Goal: Ask a question: Seek information or help from site administrators or community

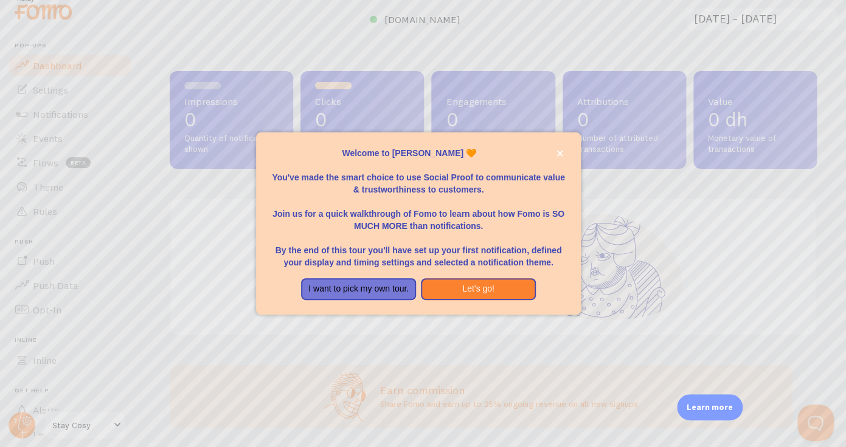
scroll to position [10, 0]
click at [363, 295] on button "I want to pick my own tour." at bounding box center [358, 289] width 115 height 22
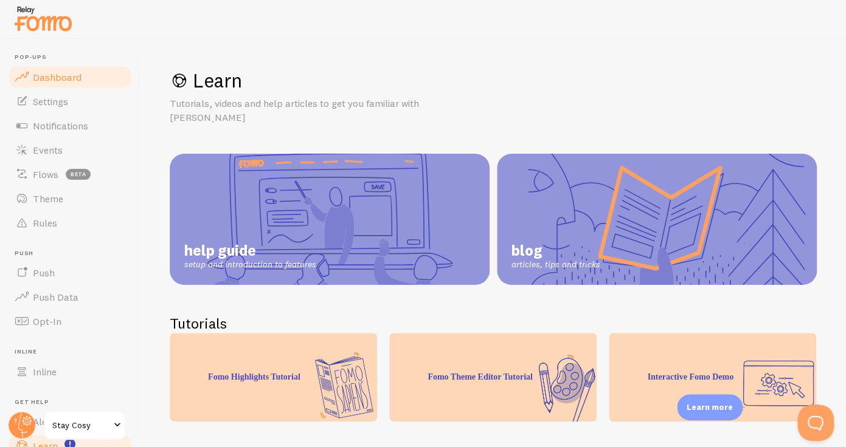
click at [64, 83] on link "Dashboard" at bounding box center [69, 77] width 125 height 24
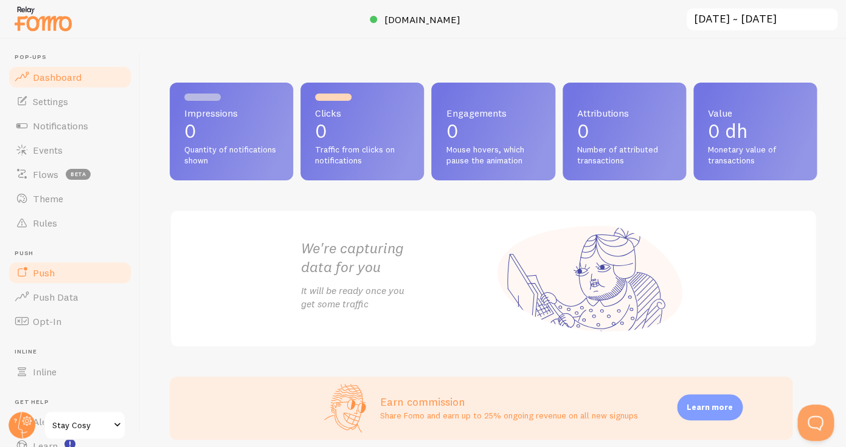
click at [76, 272] on link "Push" at bounding box center [69, 273] width 125 height 24
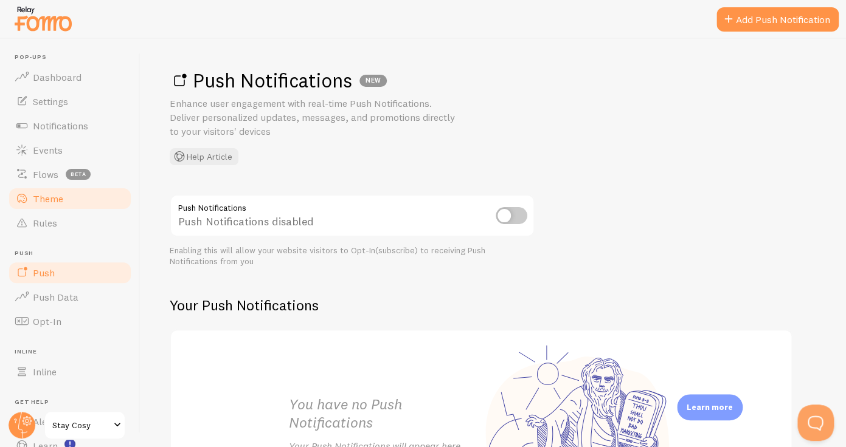
click at [66, 190] on link "Theme" at bounding box center [69, 199] width 125 height 24
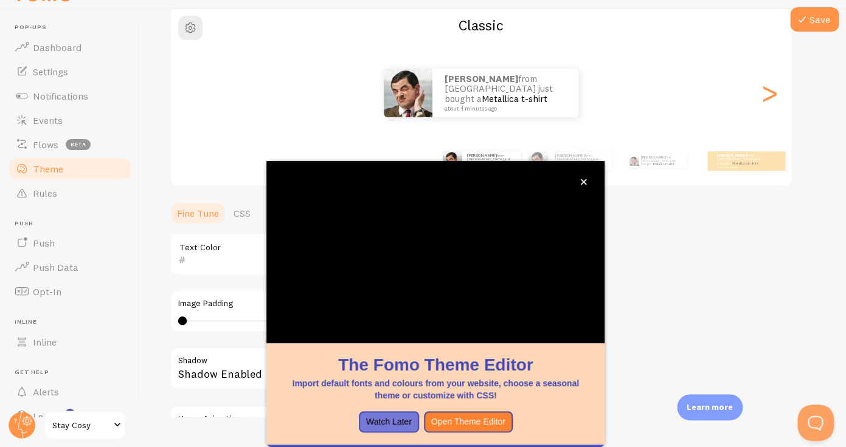
scroll to position [30, 0]
click at [583, 185] on icon "close," at bounding box center [583, 182] width 7 height 7
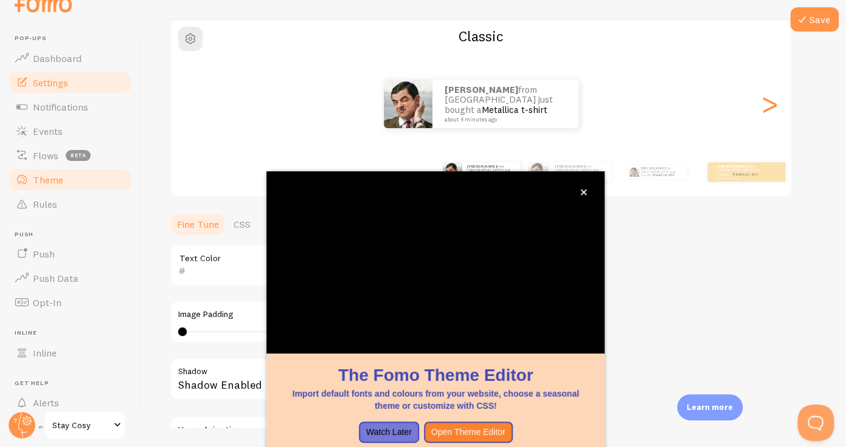
scroll to position [19, 0]
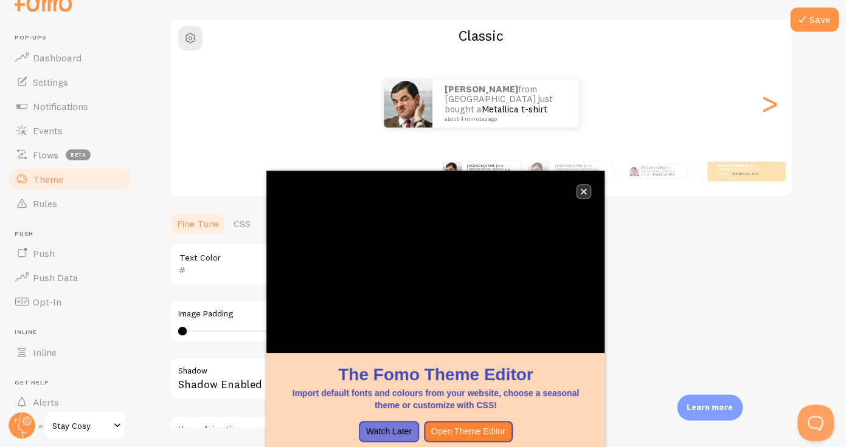
click at [584, 193] on icon "close," at bounding box center [584, 192] width 6 height 6
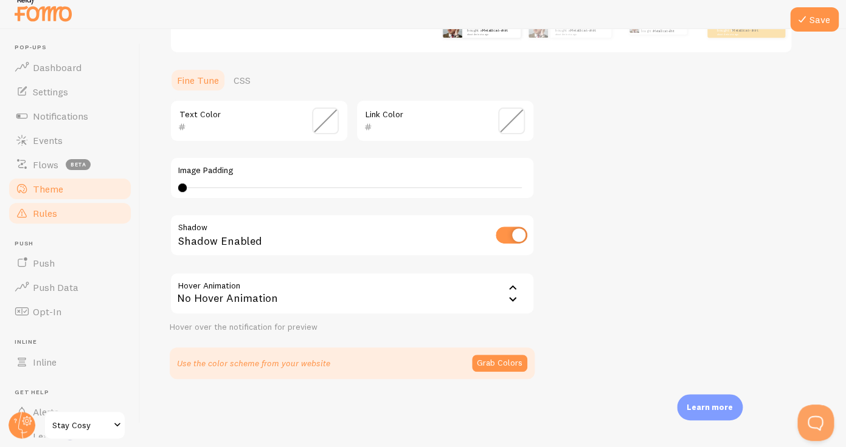
scroll to position [0, 0]
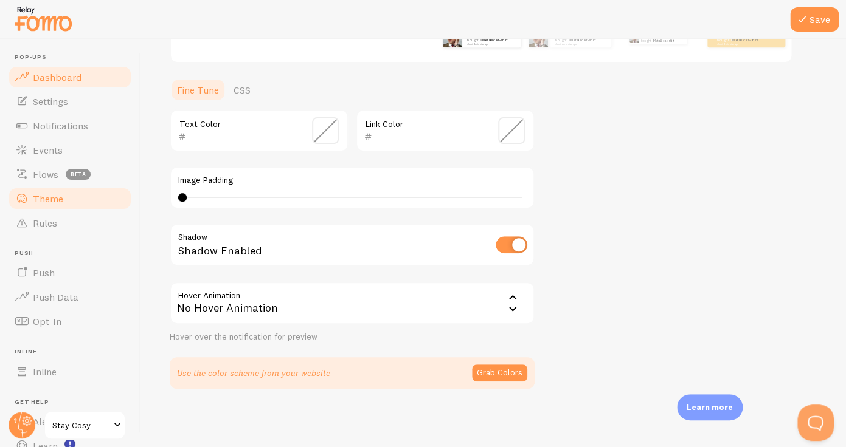
click at [61, 74] on span "Dashboard" at bounding box center [57, 77] width 49 height 12
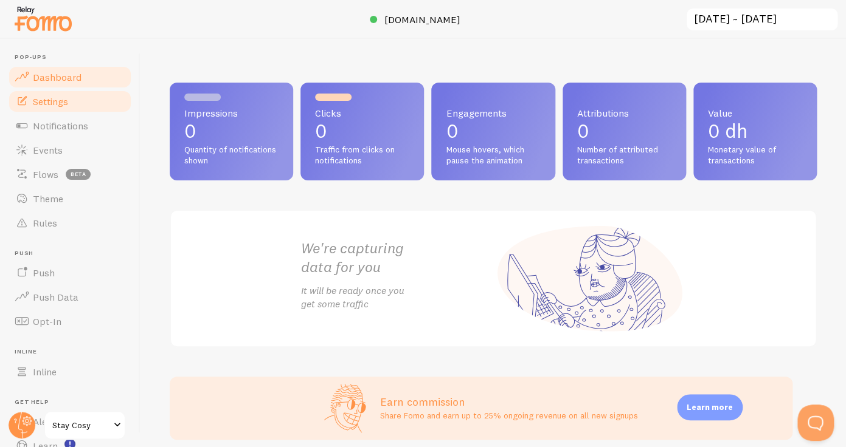
click at [68, 102] on span "Settings" at bounding box center [50, 101] width 35 height 12
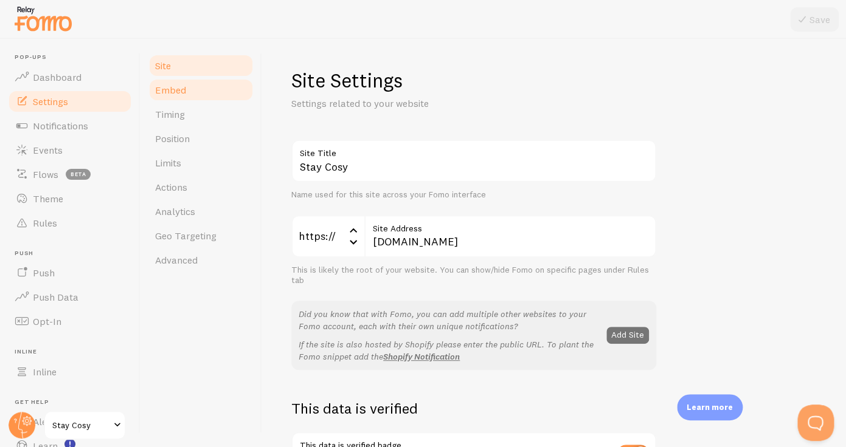
click at [187, 88] on link "Embed" at bounding box center [201, 90] width 106 height 24
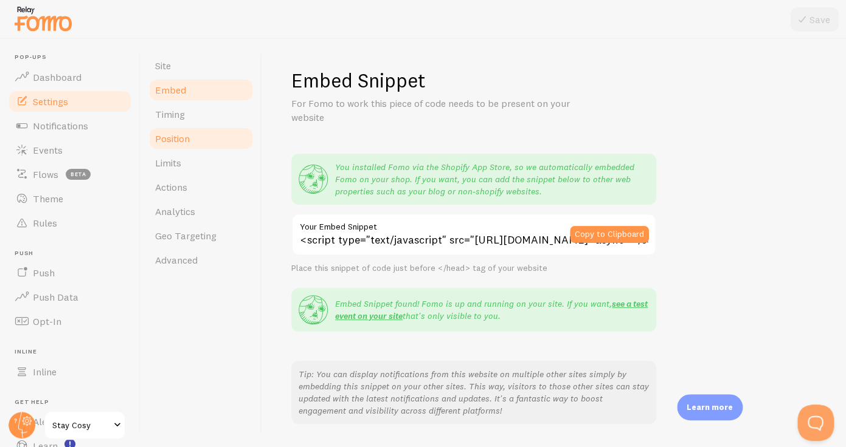
click at [194, 129] on link "Position" at bounding box center [201, 138] width 106 height 24
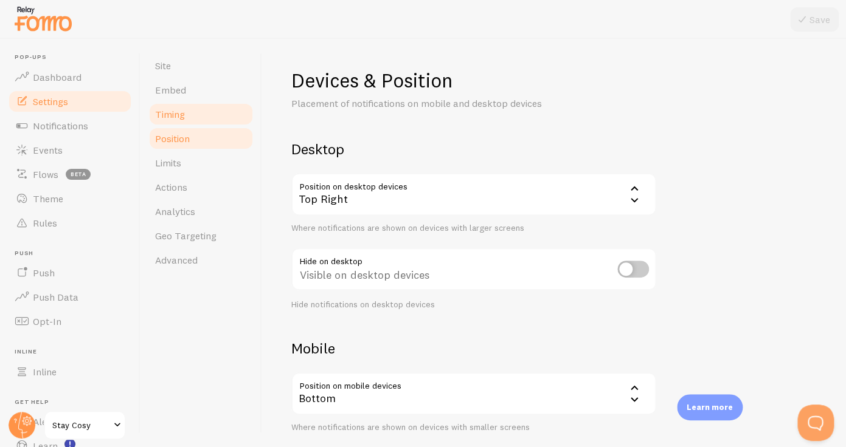
click at [193, 122] on link "Timing" at bounding box center [201, 114] width 106 height 24
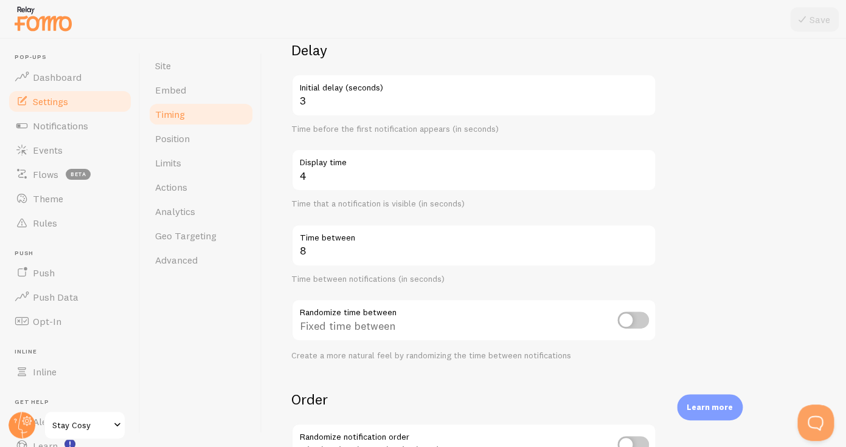
scroll to position [100, 0]
click at [240, 140] on link "Position" at bounding box center [201, 138] width 106 height 24
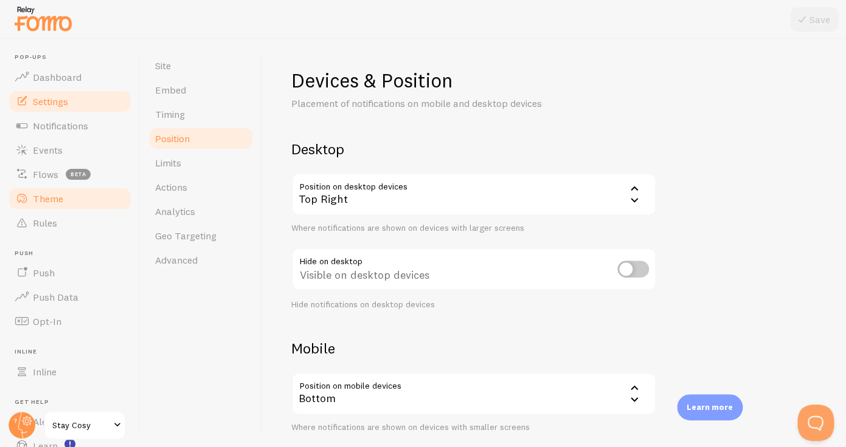
click at [115, 202] on link "Theme" at bounding box center [69, 199] width 125 height 24
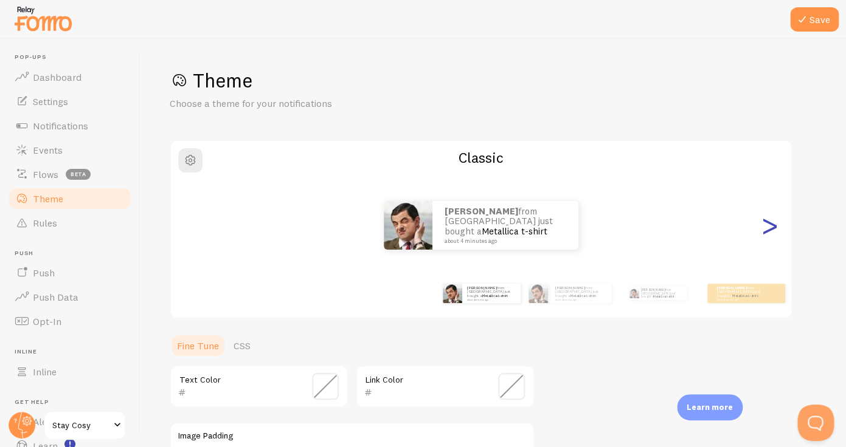
click at [770, 223] on div ">" at bounding box center [769, 226] width 15 height 88
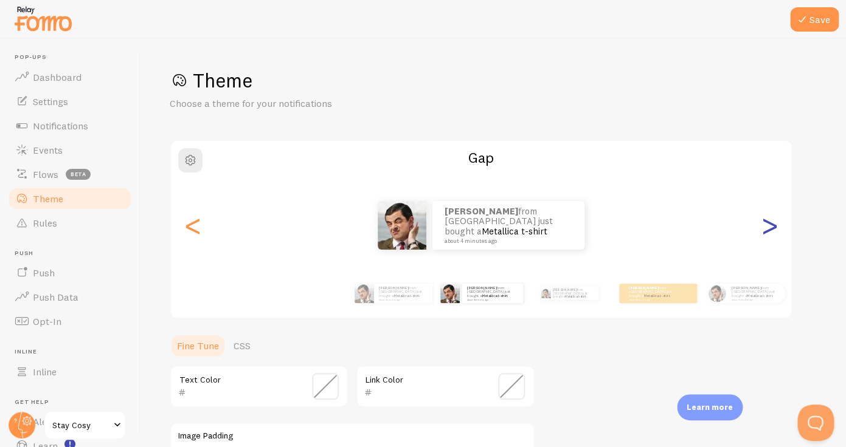
click at [770, 223] on div ">" at bounding box center [769, 226] width 15 height 88
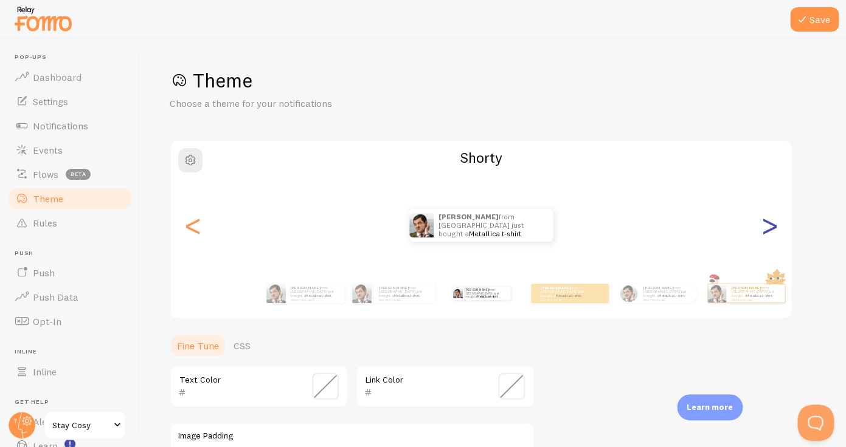
click at [770, 223] on div ">" at bounding box center [769, 226] width 15 height 88
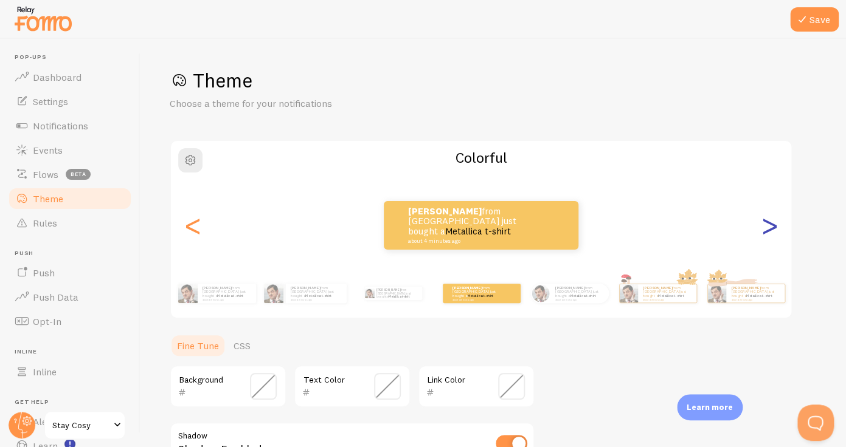
click at [770, 223] on div ">" at bounding box center [769, 226] width 15 height 88
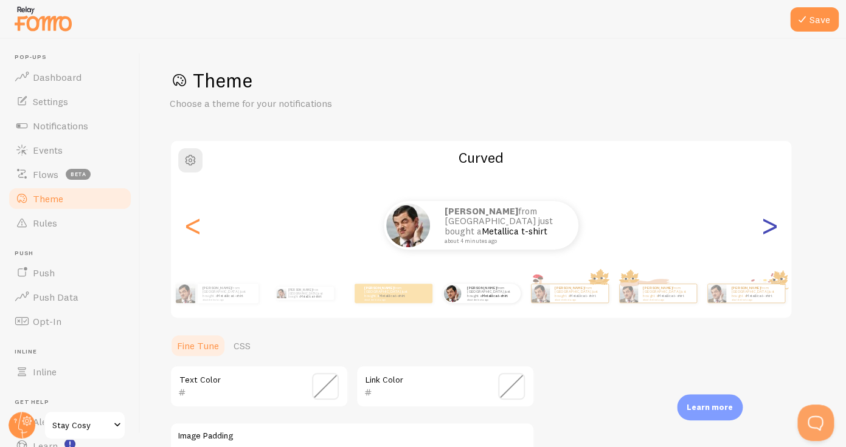
click at [770, 223] on div ">" at bounding box center [769, 226] width 15 height 88
type input "0"
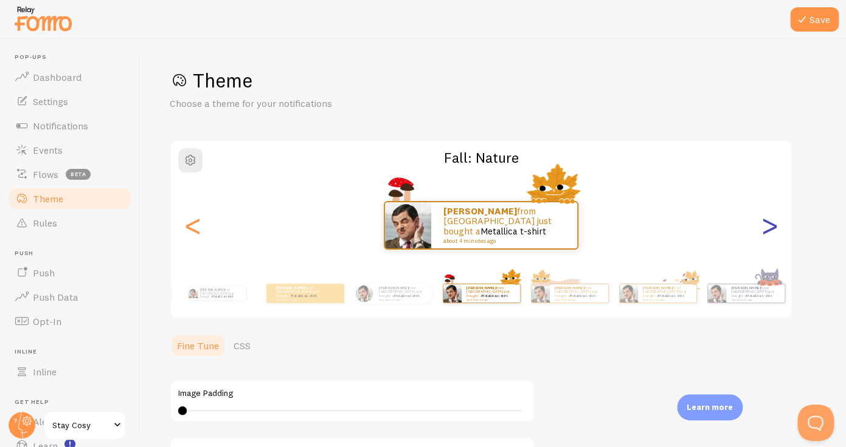
click at [770, 223] on div ">" at bounding box center [769, 226] width 15 height 88
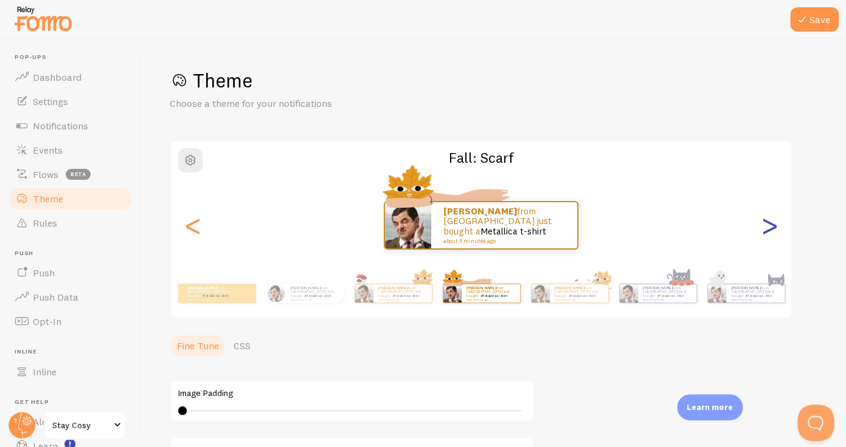
click at [770, 223] on div ">" at bounding box center [769, 226] width 15 height 88
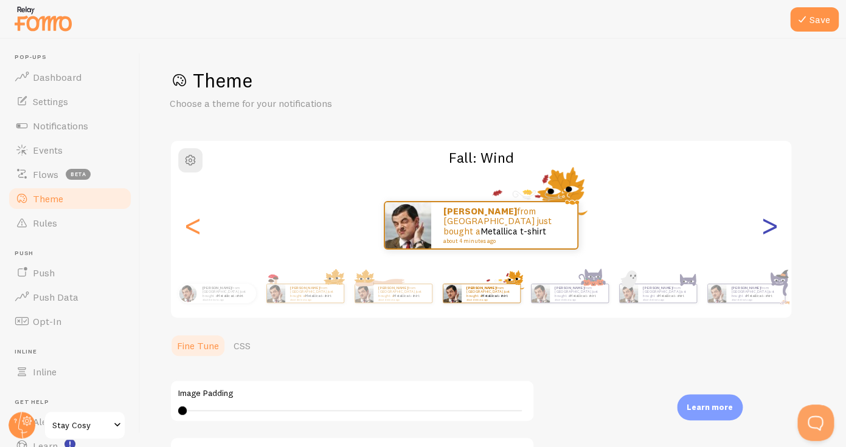
click at [770, 223] on div ">" at bounding box center [769, 226] width 15 height 88
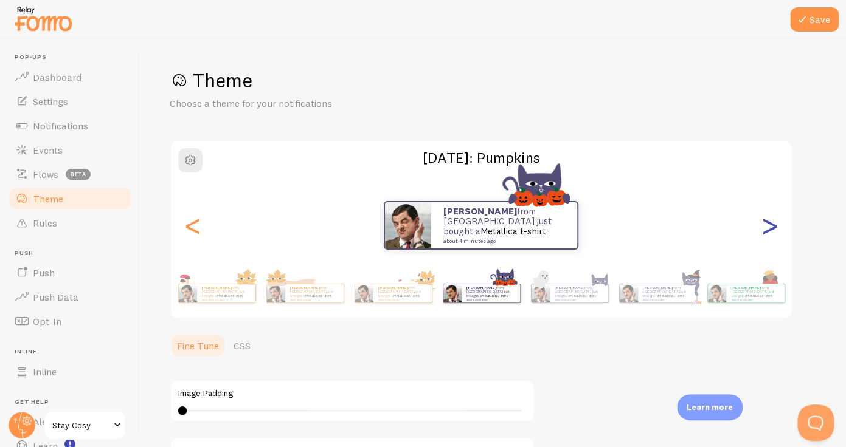
click at [770, 223] on div ">" at bounding box center [769, 226] width 15 height 88
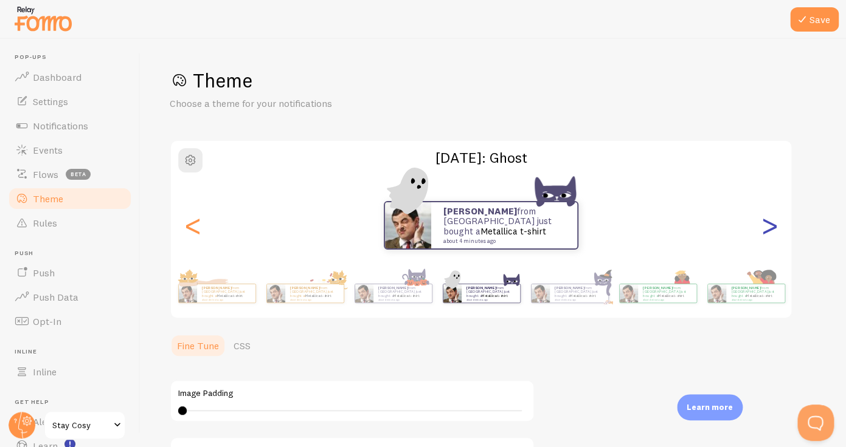
click at [770, 223] on div ">" at bounding box center [769, 226] width 15 height 88
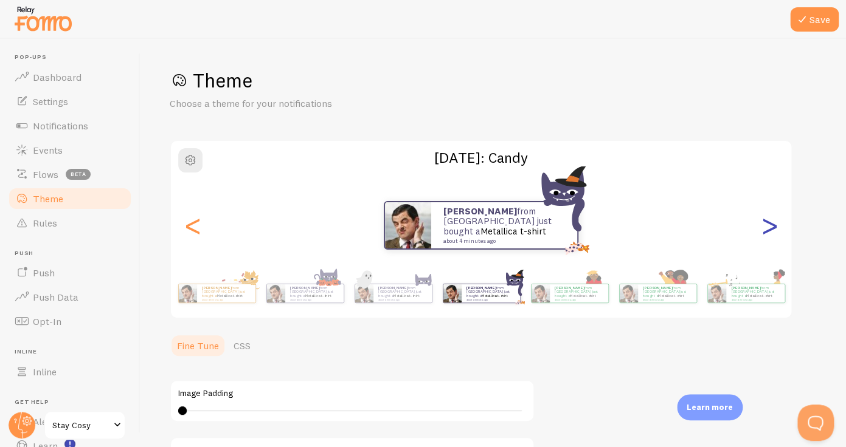
click at [770, 223] on div ">" at bounding box center [769, 226] width 15 height 88
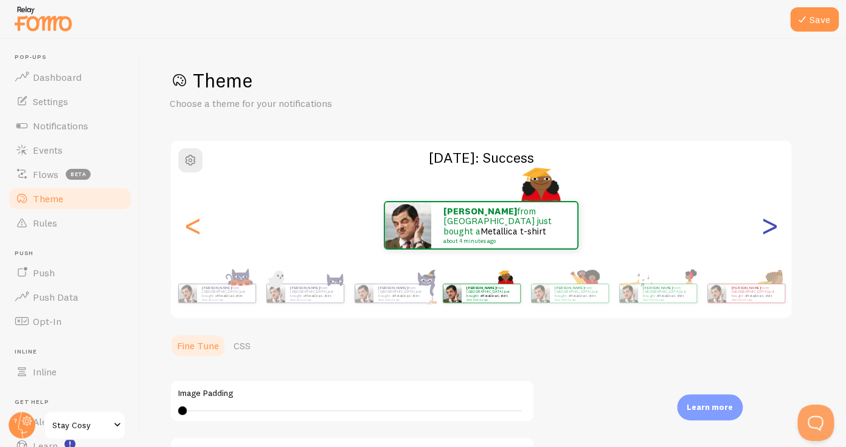
click at [770, 223] on div ">" at bounding box center [769, 226] width 15 height 88
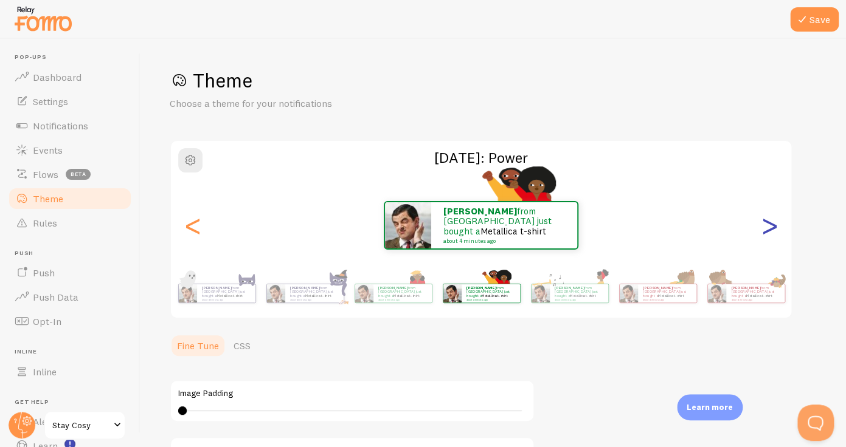
click at [770, 223] on div ">" at bounding box center [769, 226] width 15 height 88
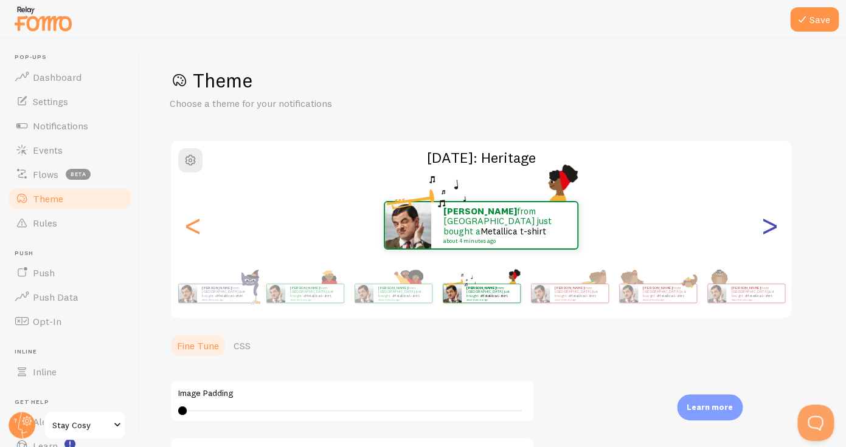
click at [770, 223] on div ">" at bounding box center [769, 226] width 15 height 88
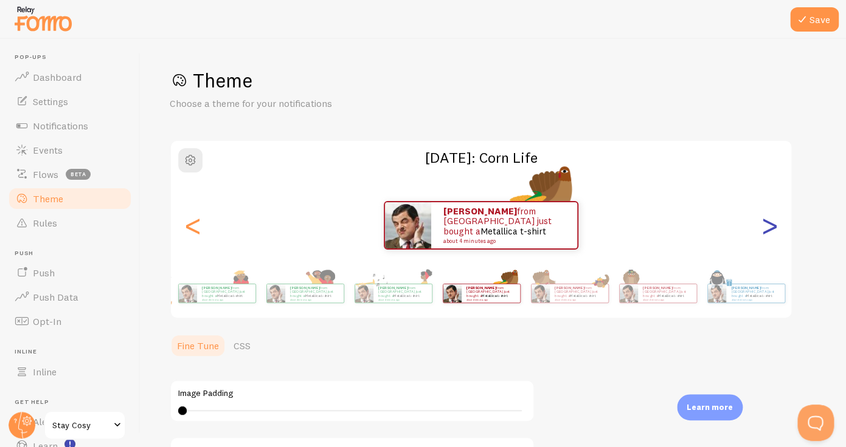
click at [770, 223] on div ">" at bounding box center [769, 226] width 15 height 88
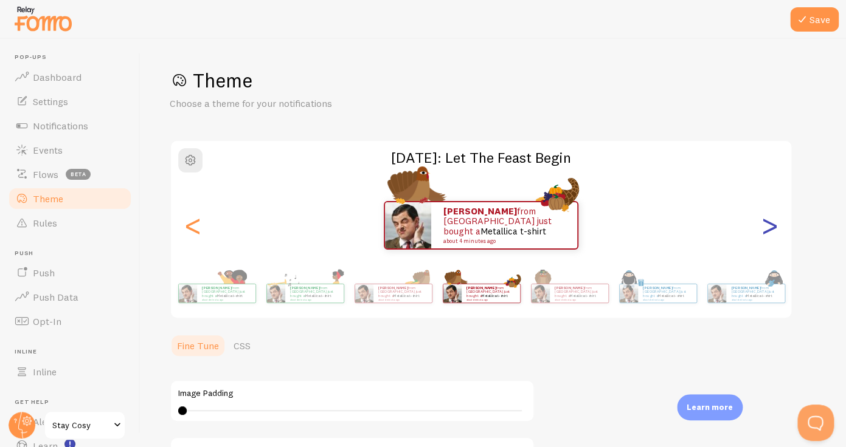
click at [770, 223] on div ">" at bounding box center [769, 226] width 15 height 88
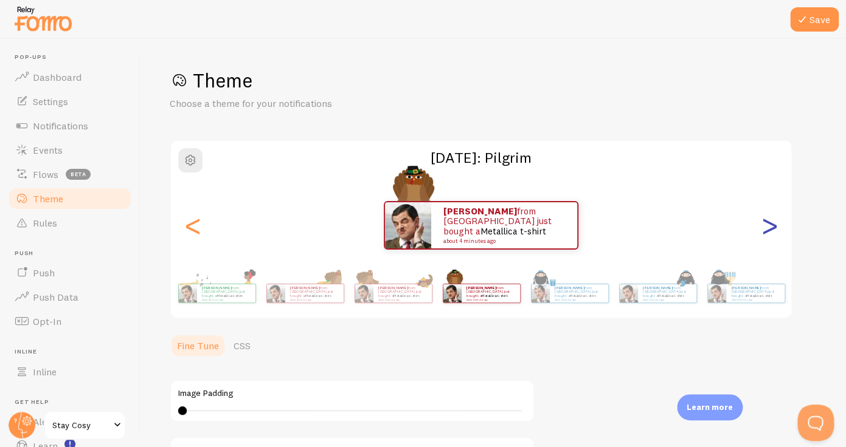
click at [770, 223] on div ">" at bounding box center [769, 226] width 15 height 88
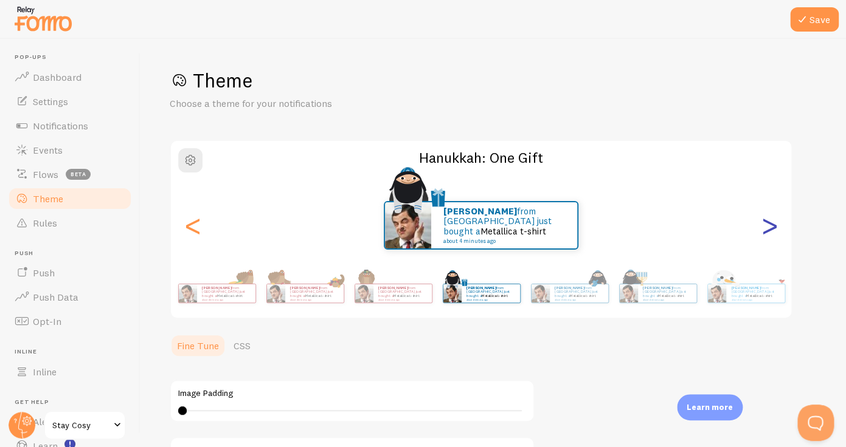
click at [770, 223] on div ">" at bounding box center [769, 226] width 15 height 88
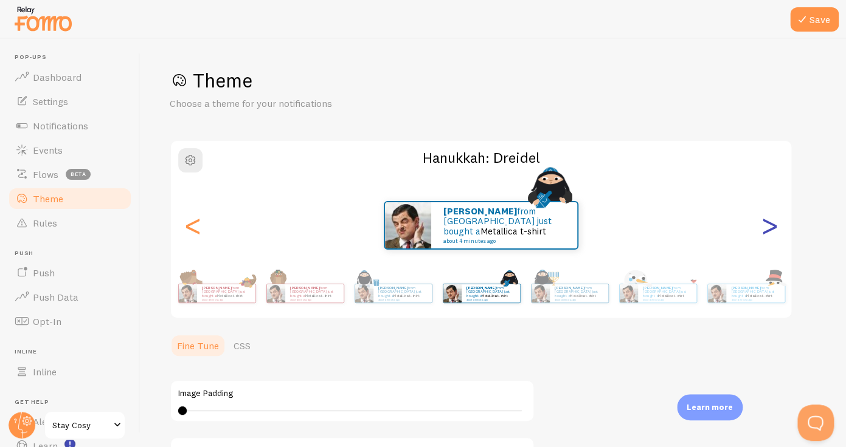
click at [770, 223] on div ">" at bounding box center [769, 226] width 15 height 88
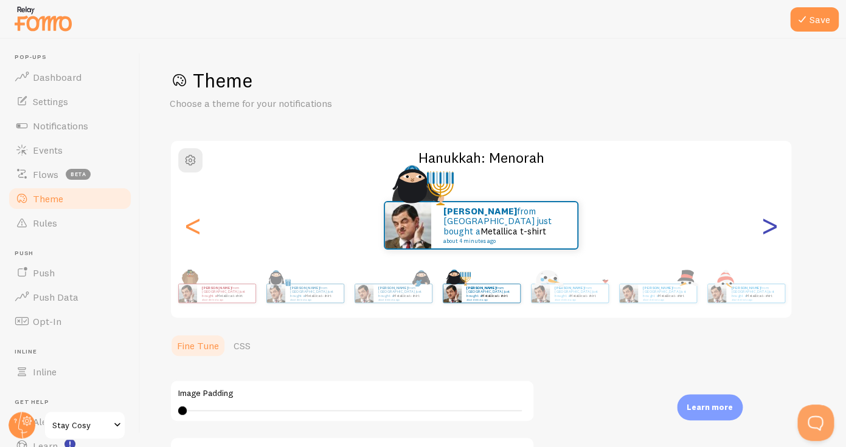
click at [770, 223] on div ">" at bounding box center [769, 226] width 15 height 88
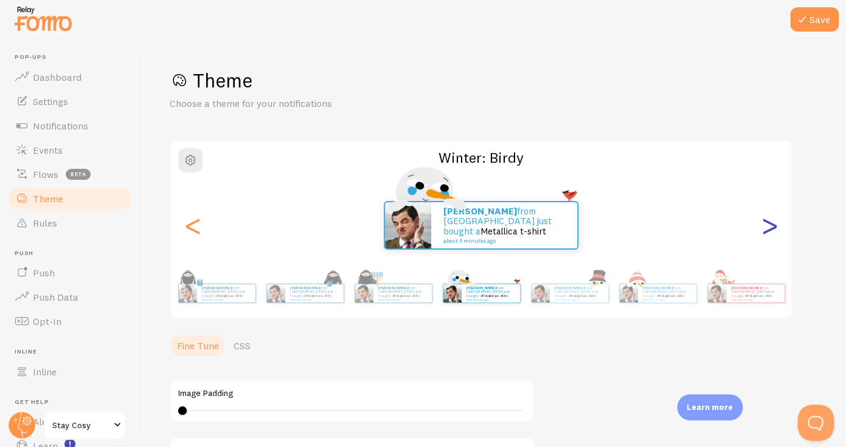
click at [770, 223] on div ">" at bounding box center [769, 226] width 15 height 88
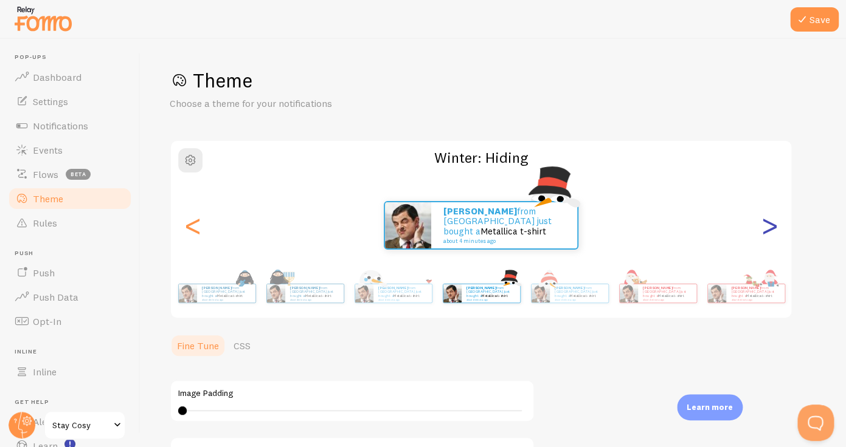
click at [770, 223] on div ">" at bounding box center [769, 226] width 15 height 88
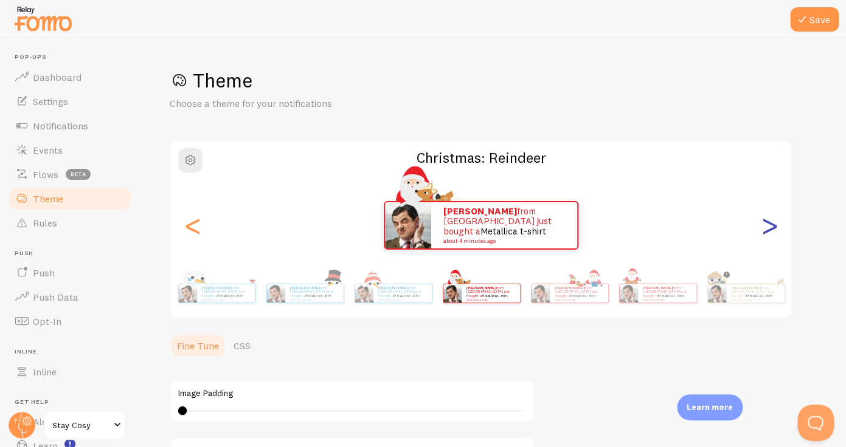
click at [770, 223] on div ">" at bounding box center [769, 226] width 15 height 88
click at [185, 224] on div "<" at bounding box center [192, 226] width 15 height 88
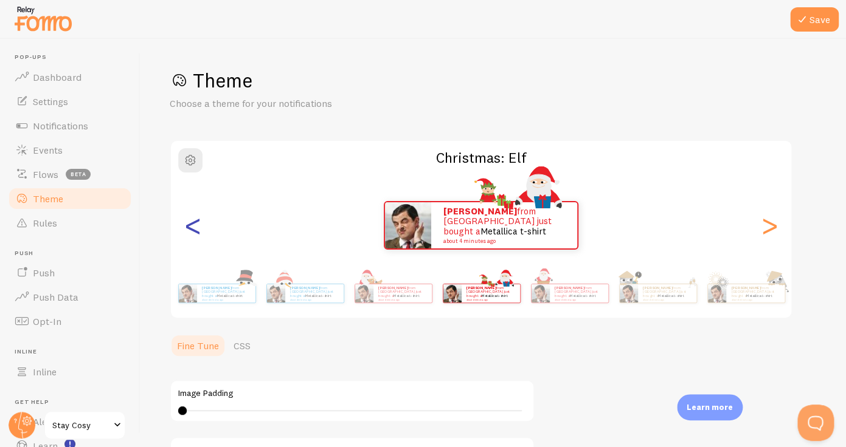
click at [193, 227] on div "<" at bounding box center [192, 226] width 15 height 88
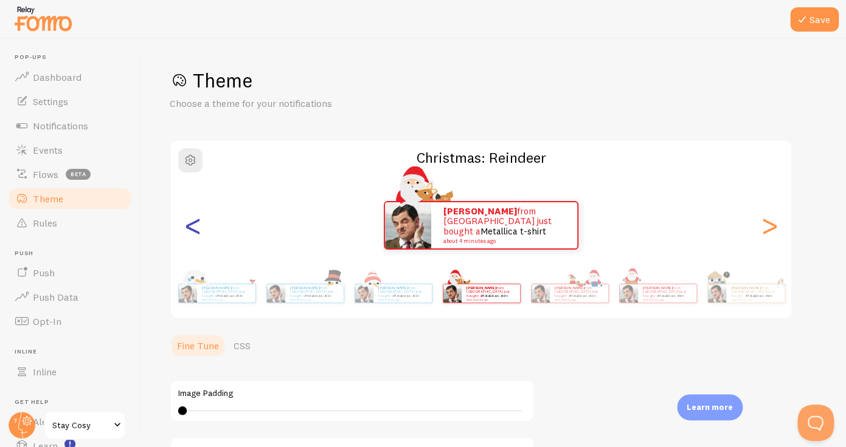
click at [193, 227] on div "<" at bounding box center [192, 226] width 15 height 88
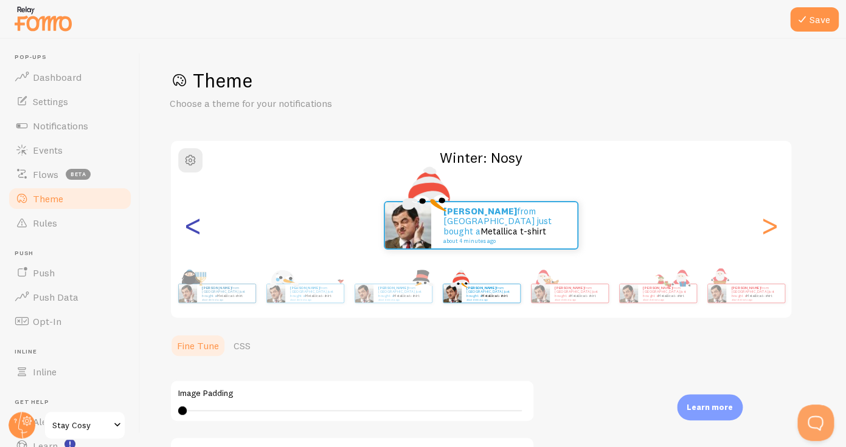
click at [193, 227] on div "<" at bounding box center [192, 226] width 15 height 88
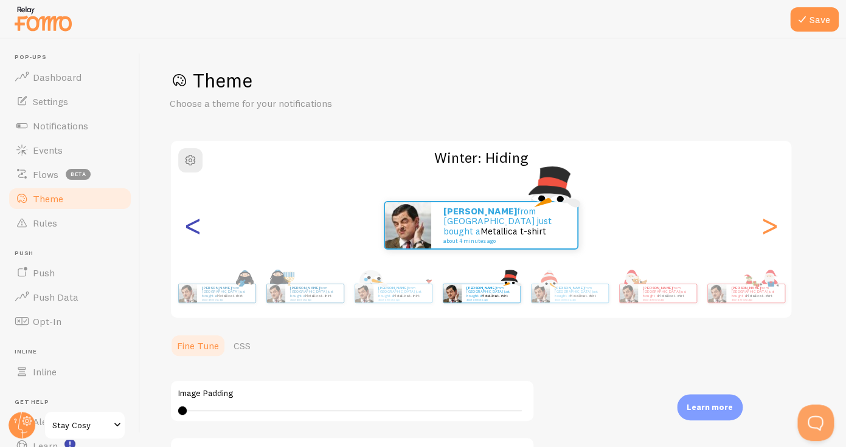
click at [193, 227] on div "<" at bounding box center [192, 226] width 15 height 88
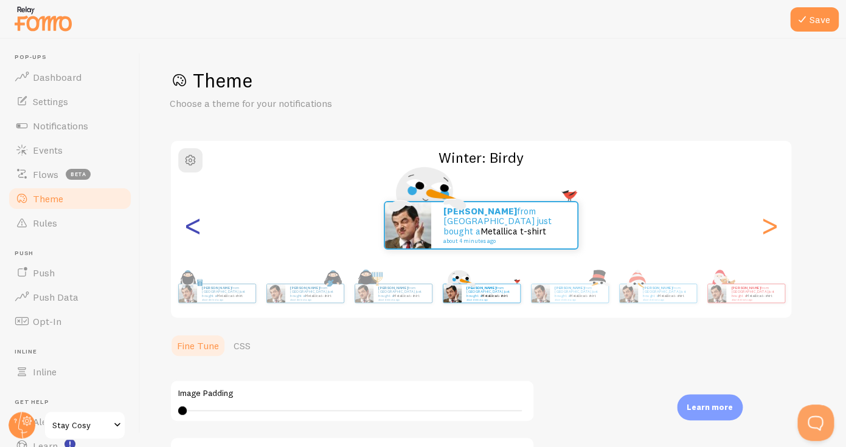
click at [193, 227] on div "<" at bounding box center [192, 226] width 15 height 88
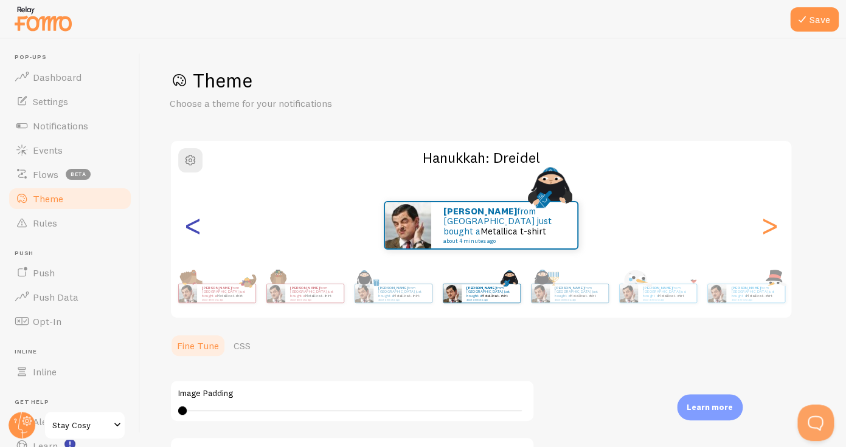
click at [193, 227] on div "<" at bounding box center [192, 226] width 15 height 88
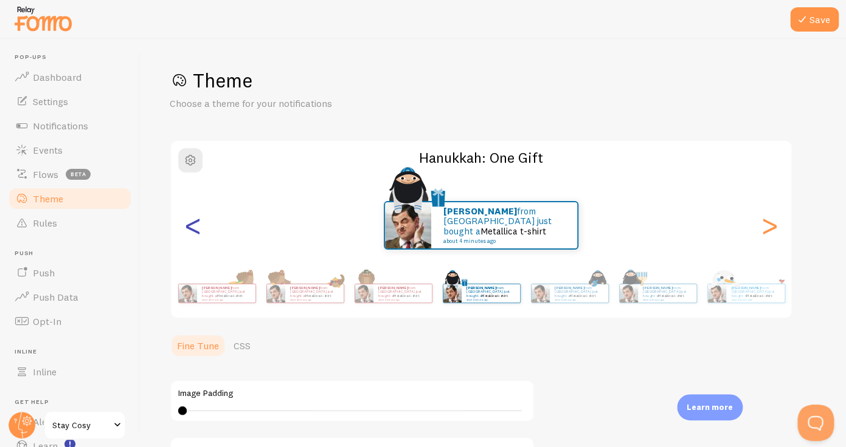
click at [193, 227] on div "<" at bounding box center [192, 226] width 15 height 88
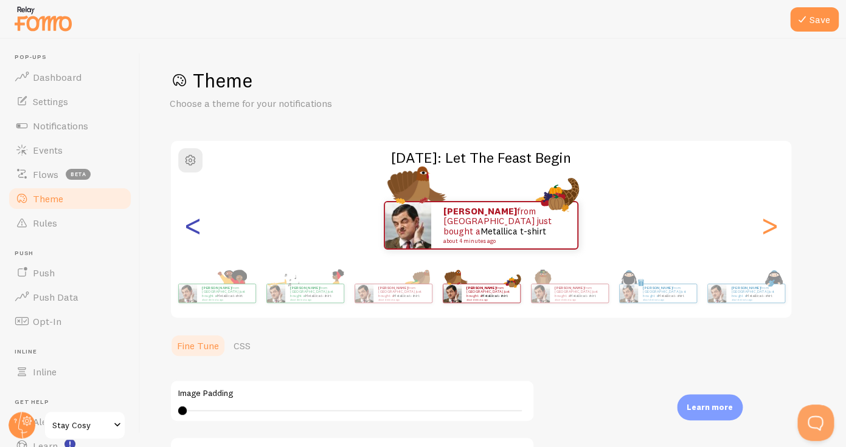
click at [193, 227] on div "<" at bounding box center [192, 226] width 15 height 88
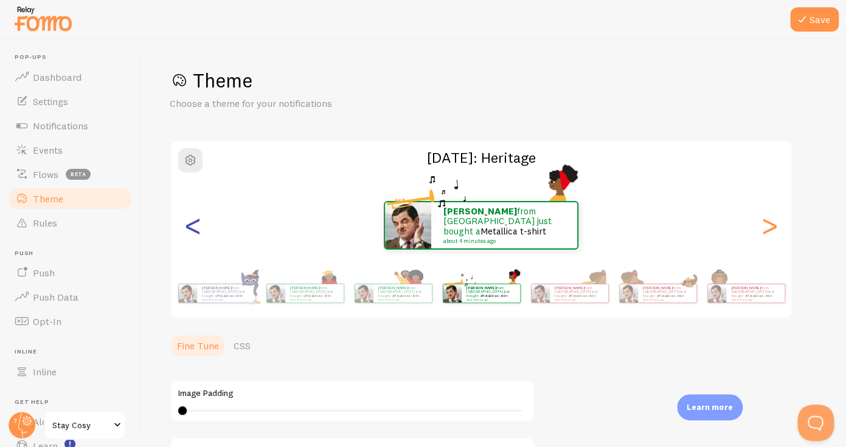
click at [193, 227] on div "<" at bounding box center [192, 226] width 15 height 88
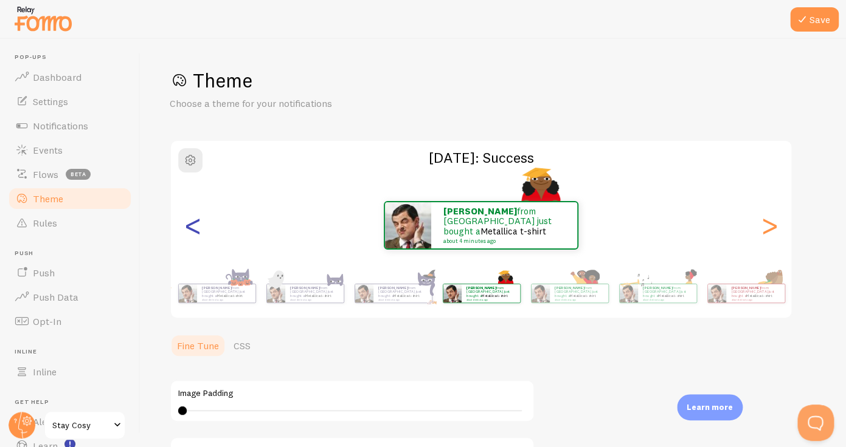
click at [193, 227] on div "<" at bounding box center [192, 226] width 15 height 88
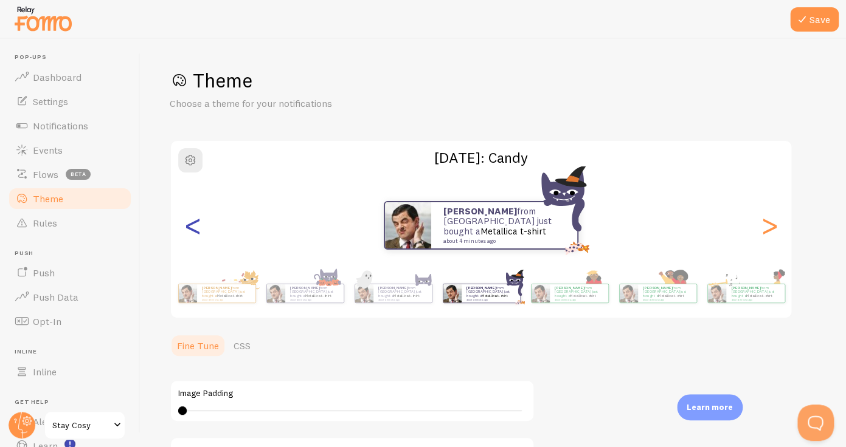
click at [193, 227] on div "<" at bounding box center [192, 226] width 15 height 88
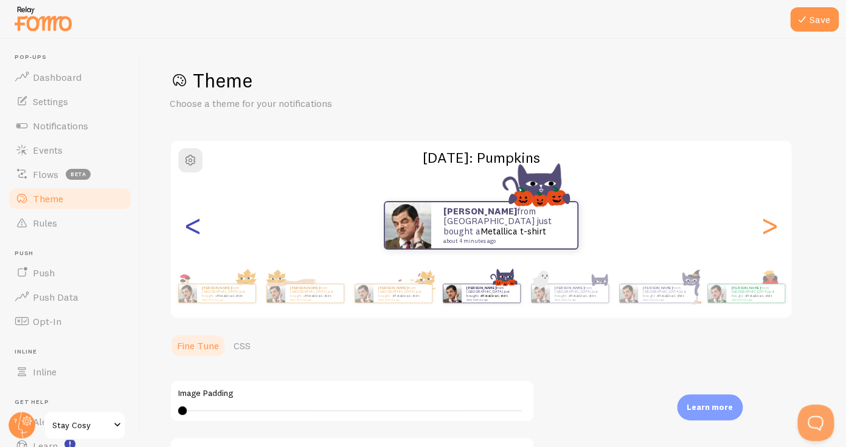
click at [193, 227] on div "<" at bounding box center [192, 226] width 15 height 88
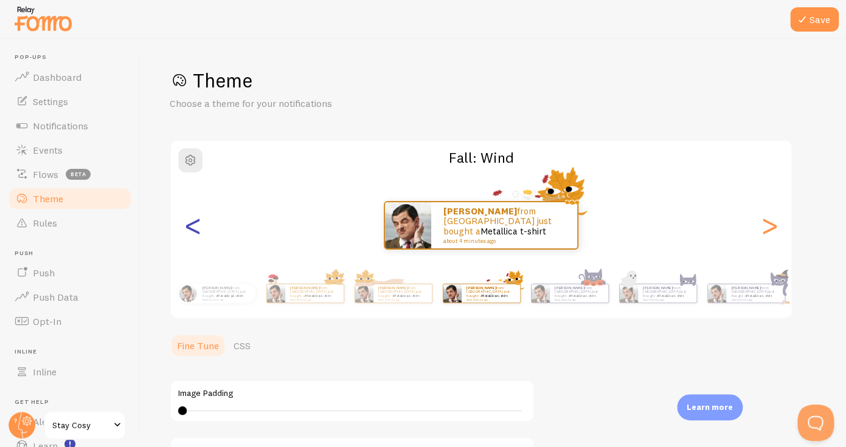
click at [193, 227] on div "<" at bounding box center [192, 226] width 15 height 88
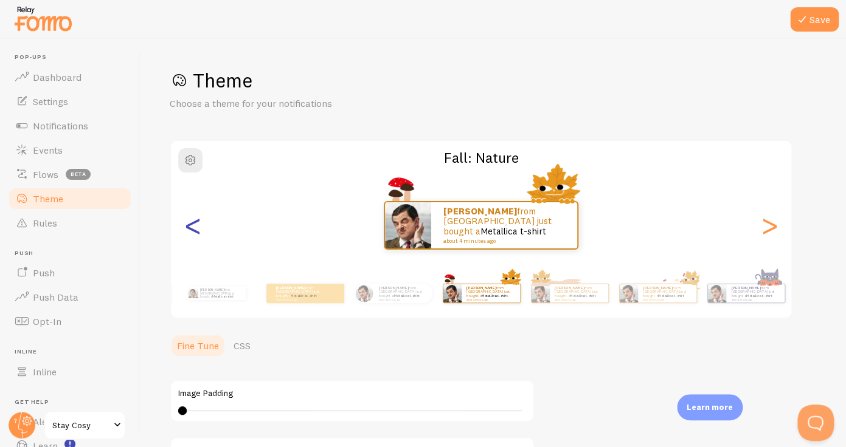
click at [193, 227] on div "<" at bounding box center [192, 226] width 15 height 88
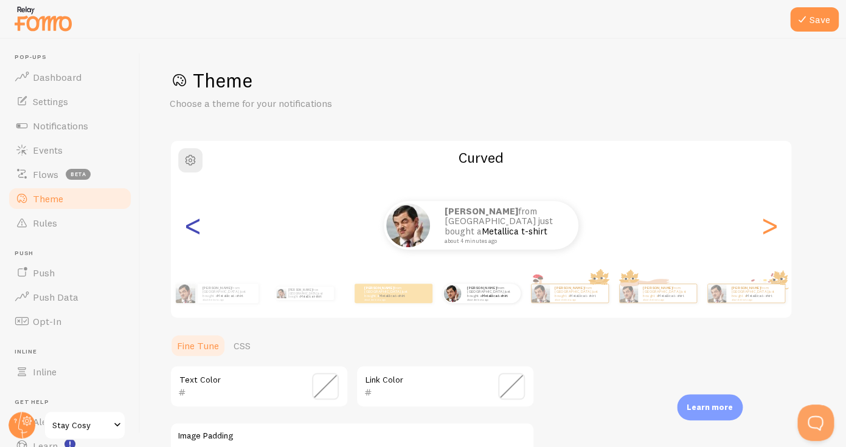
click at [193, 227] on div "<" at bounding box center [192, 226] width 15 height 88
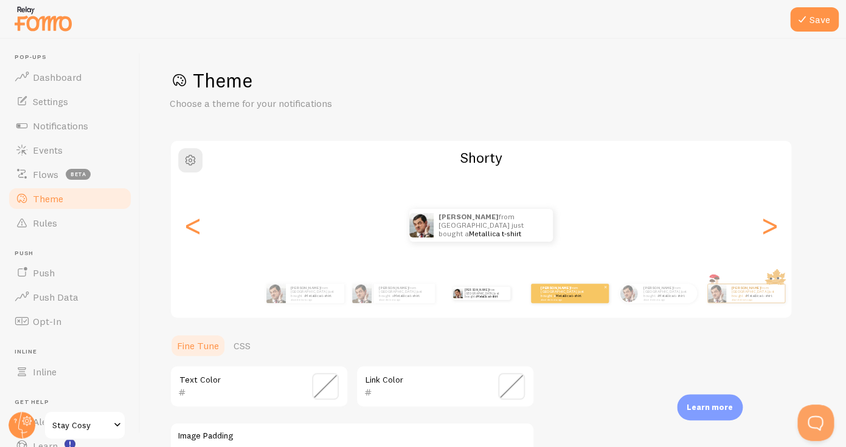
click at [575, 299] on small "about 4 minutes ago" at bounding box center [563, 300] width 47 height 2
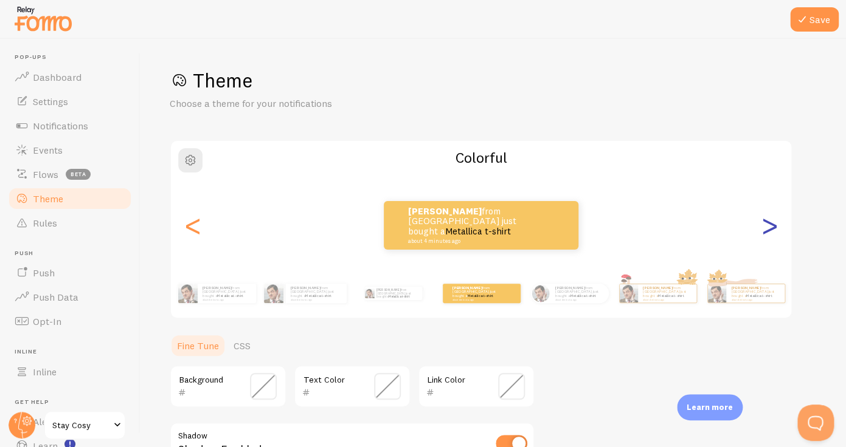
click at [768, 228] on div ">" at bounding box center [769, 226] width 15 height 88
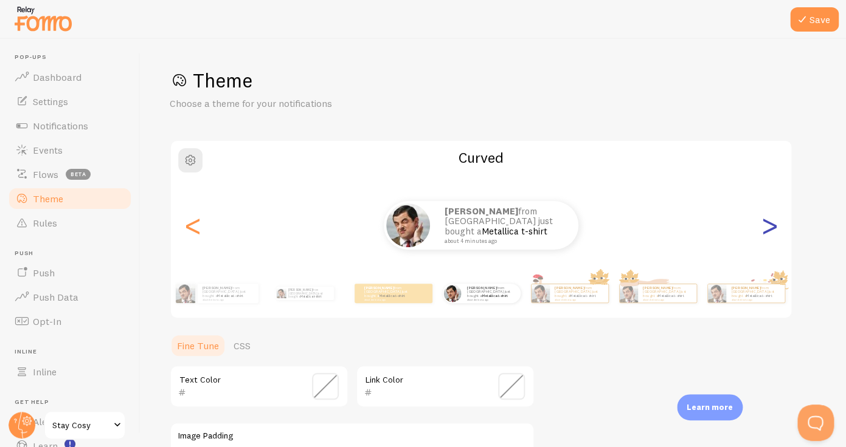
click at [768, 228] on div ">" at bounding box center [769, 226] width 15 height 88
type input "0"
click at [768, 228] on div ">" at bounding box center [769, 226] width 15 height 88
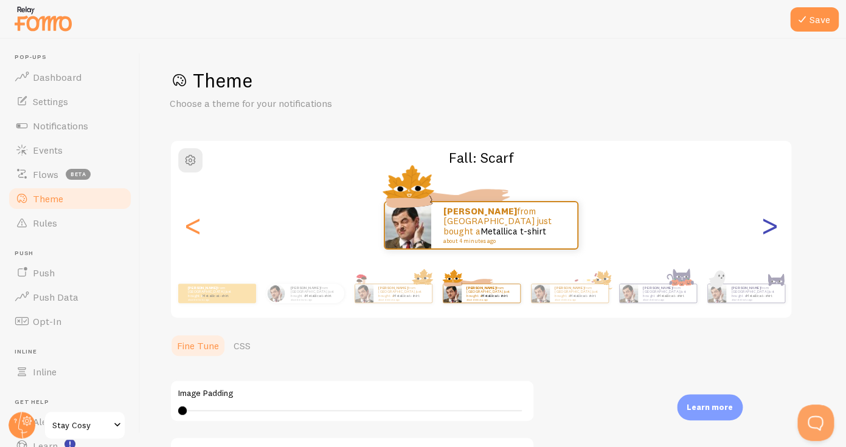
click at [768, 228] on div ">" at bounding box center [769, 226] width 15 height 88
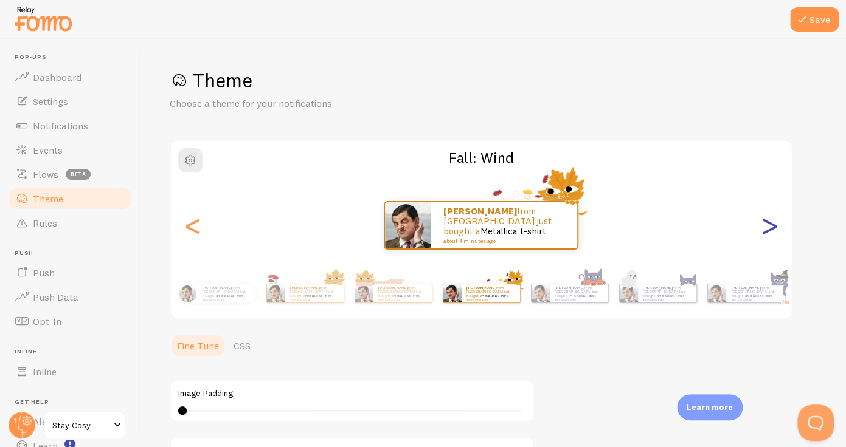
click at [768, 228] on div ">" at bounding box center [769, 226] width 15 height 88
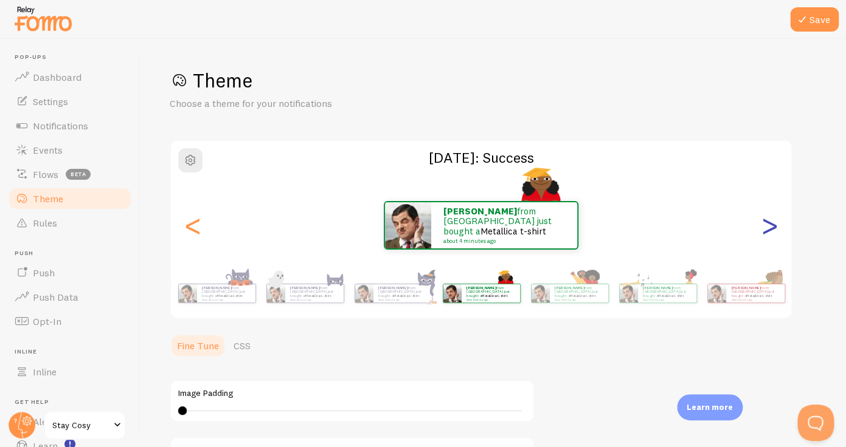
click at [768, 228] on div ">" at bounding box center [769, 226] width 15 height 88
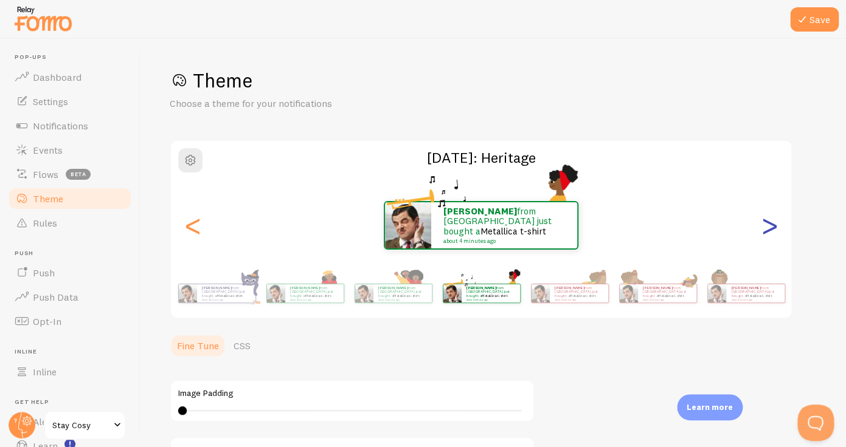
click at [768, 228] on div ">" at bounding box center [769, 226] width 15 height 88
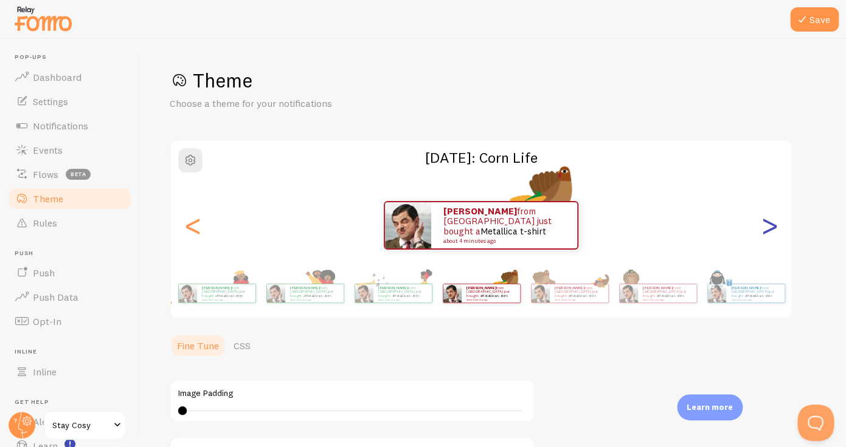
click at [762, 240] on div ">" at bounding box center [769, 226] width 15 height 88
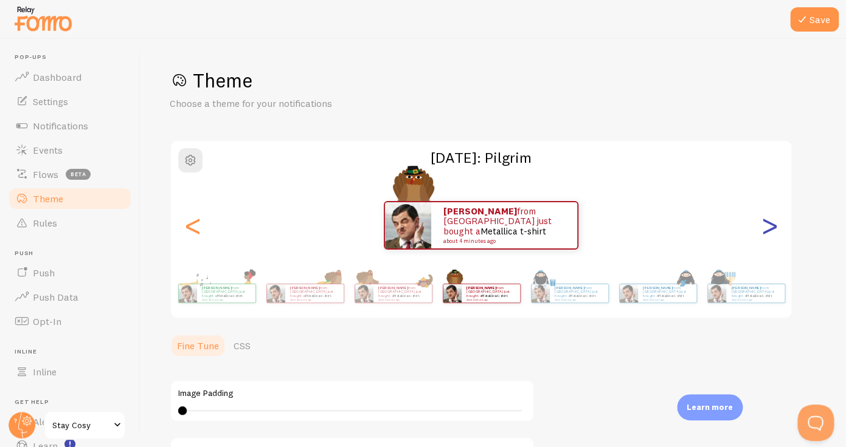
click at [762, 240] on div ">" at bounding box center [769, 226] width 15 height 88
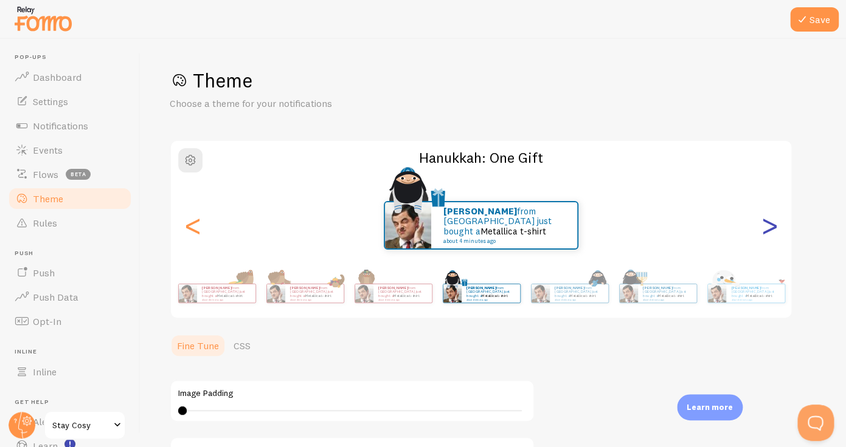
click at [762, 240] on div ">" at bounding box center [769, 226] width 15 height 88
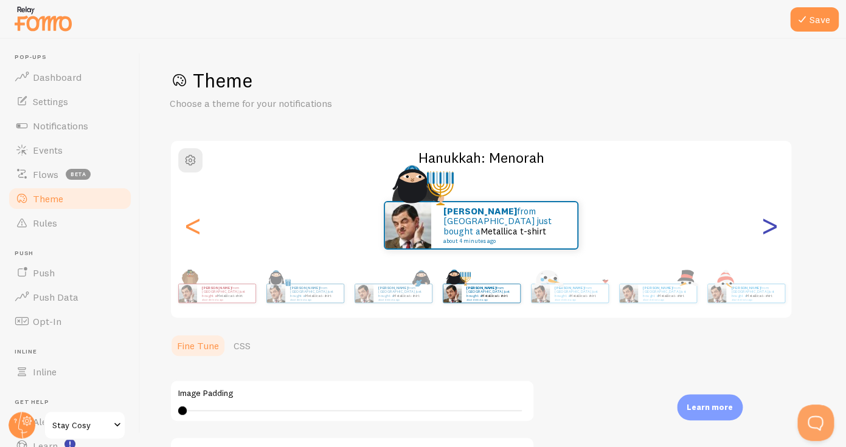
click at [762, 240] on div ">" at bounding box center [769, 226] width 15 height 88
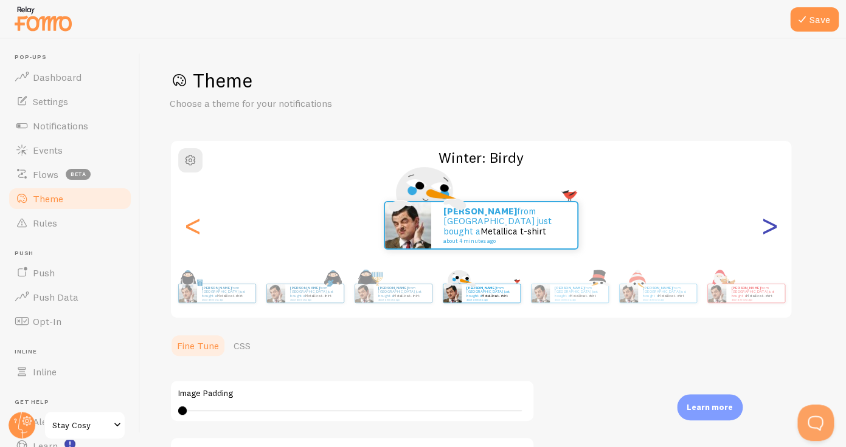
click at [762, 240] on div ">" at bounding box center [769, 226] width 15 height 88
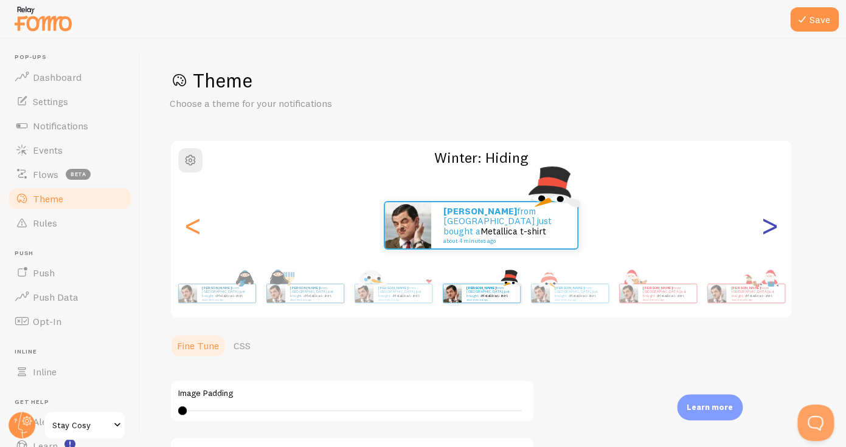
click at [762, 240] on div ">" at bounding box center [769, 226] width 15 height 88
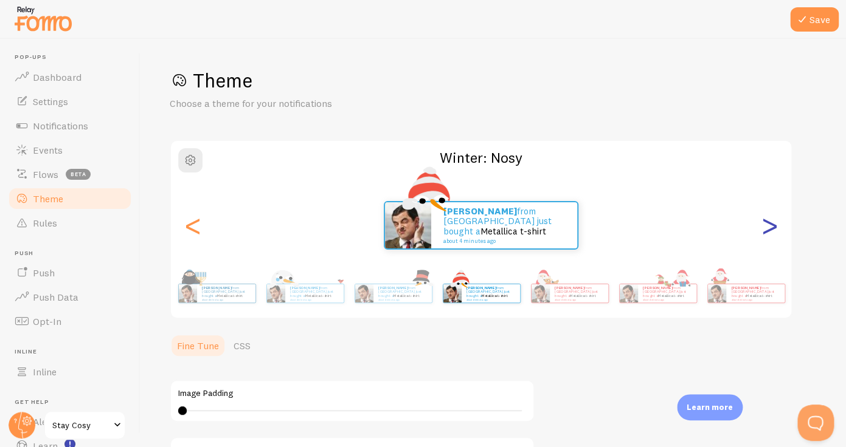
click at [762, 240] on div ">" at bounding box center [769, 226] width 15 height 88
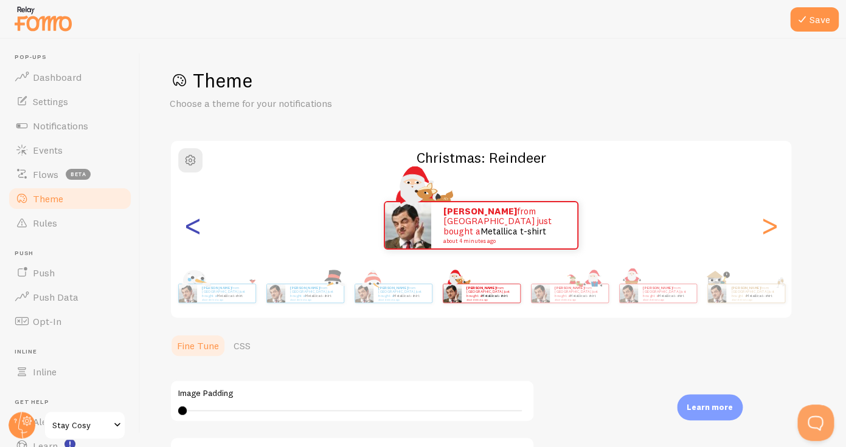
click at [196, 225] on div "<" at bounding box center [192, 226] width 15 height 88
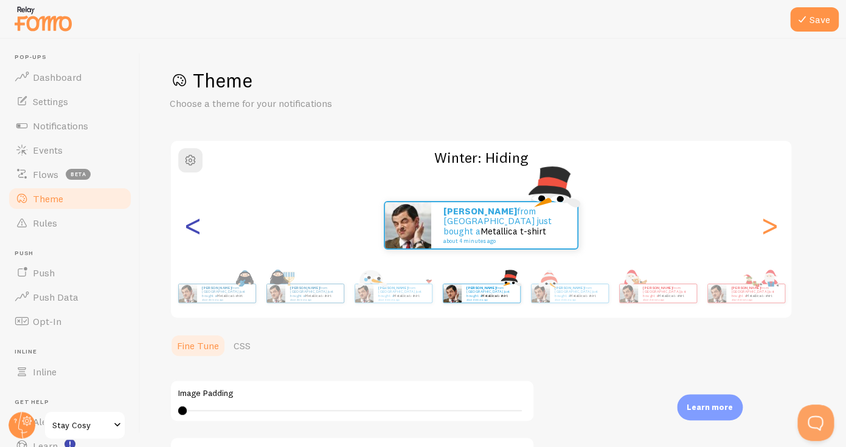
click at [196, 225] on div "<" at bounding box center [192, 226] width 15 height 88
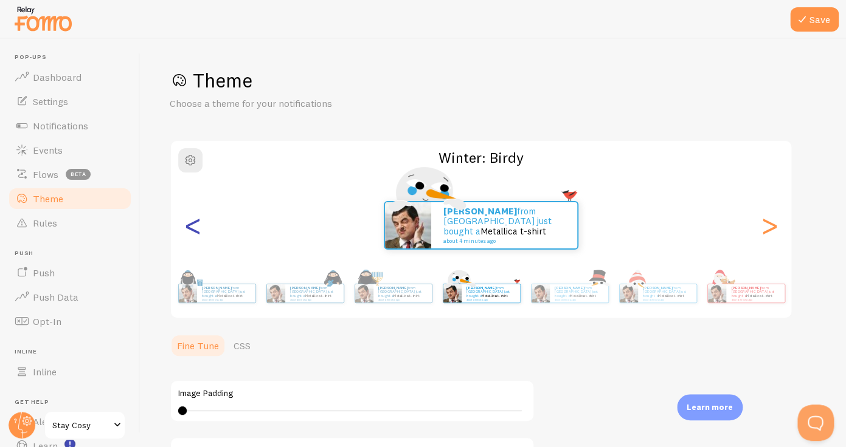
click at [196, 225] on div "<" at bounding box center [192, 226] width 15 height 88
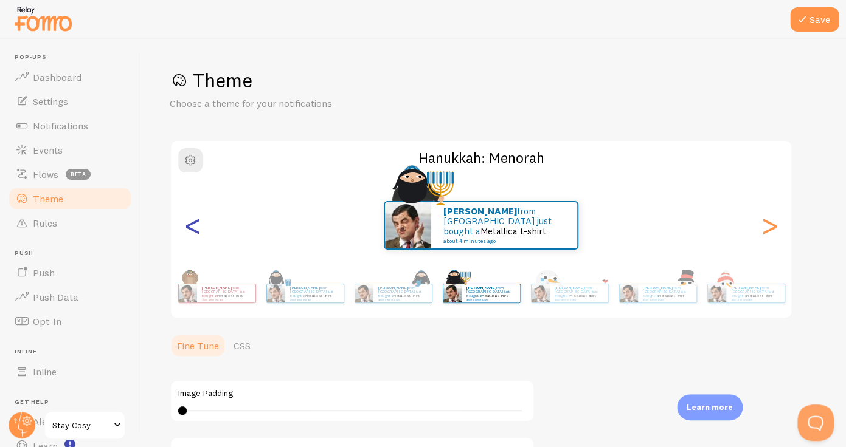
click at [196, 225] on div "<" at bounding box center [192, 226] width 15 height 88
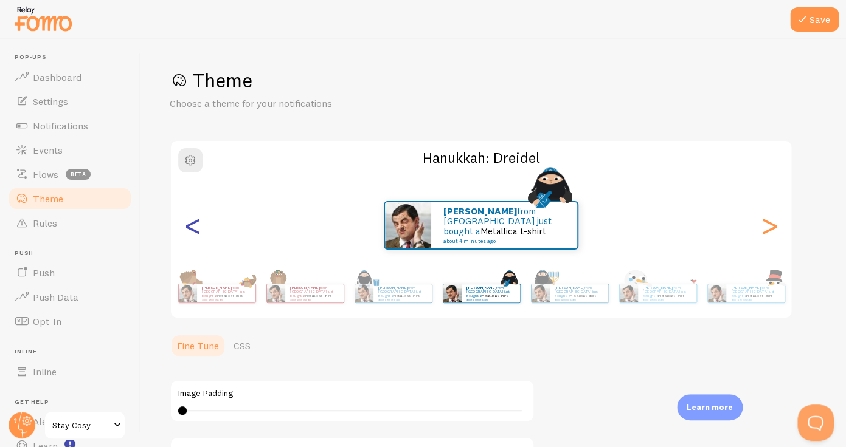
click at [196, 229] on div "<" at bounding box center [192, 226] width 15 height 88
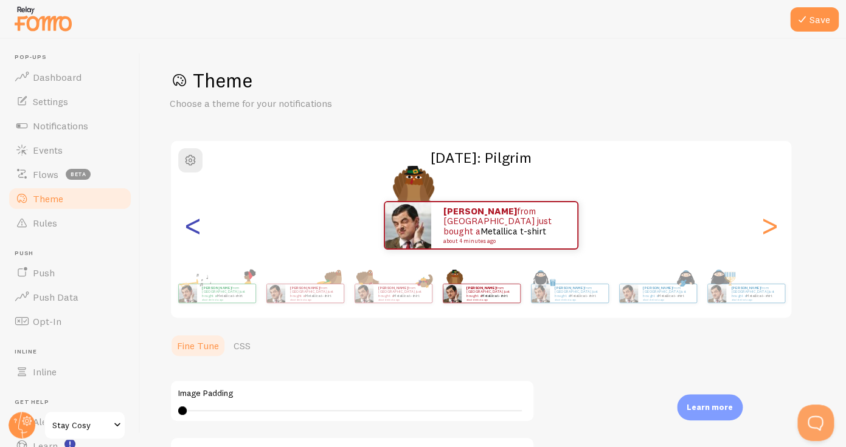
click at [196, 229] on div "<" at bounding box center [192, 226] width 15 height 88
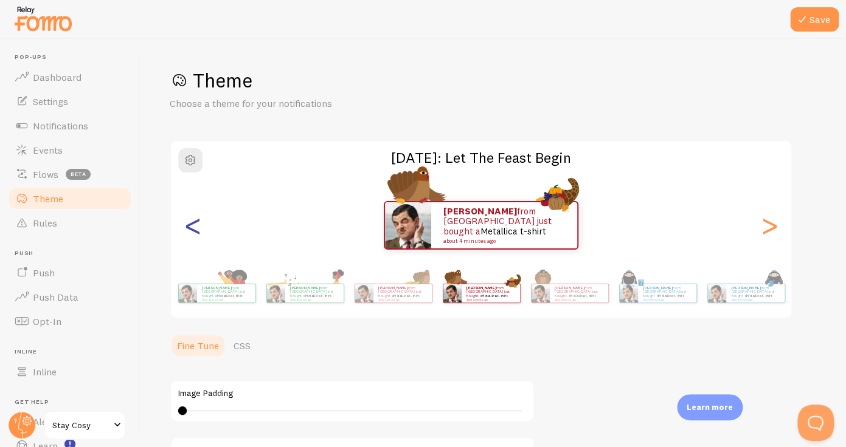
click at [195, 229] on div "<" at bounding box center [192, 226] width 15 height 88
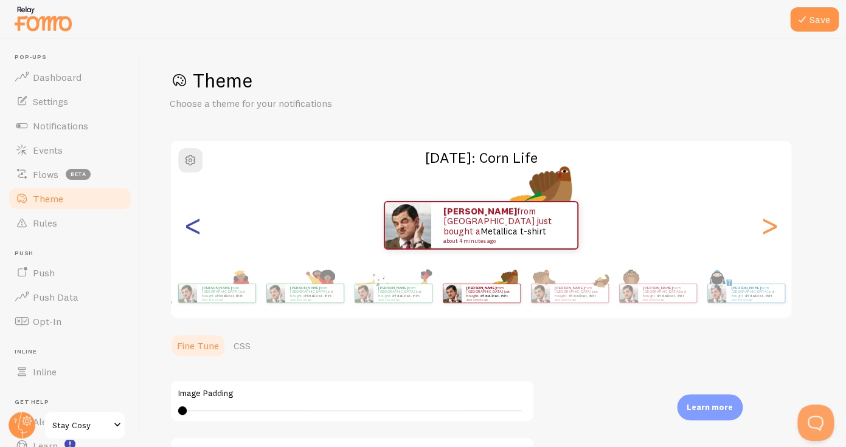
click at [195, 229] on div "<" at bounding box center [192, 226] width 15 height 88
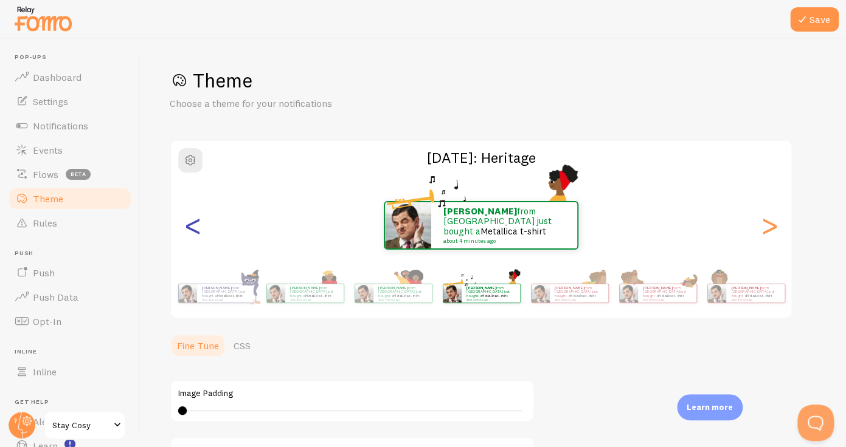
click at [195, 229] on div "<" at bounding box center [192, 226] width 15 height 88
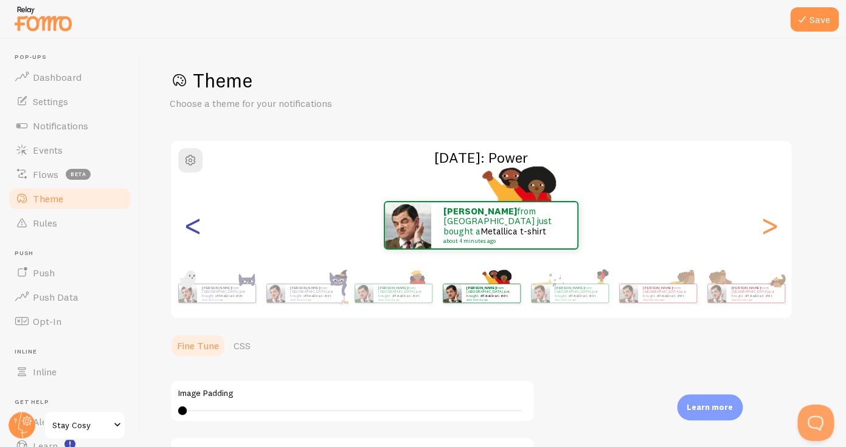
click at [195, 229] on div "<" at bounding box center [192, 226] width 15 height 88
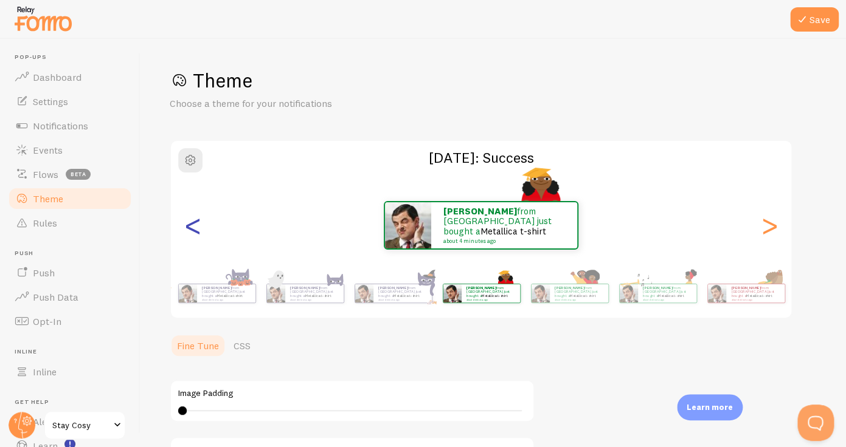
click at [195, 229] on div "<" at bounding box center [192, 226] width 15 height 88
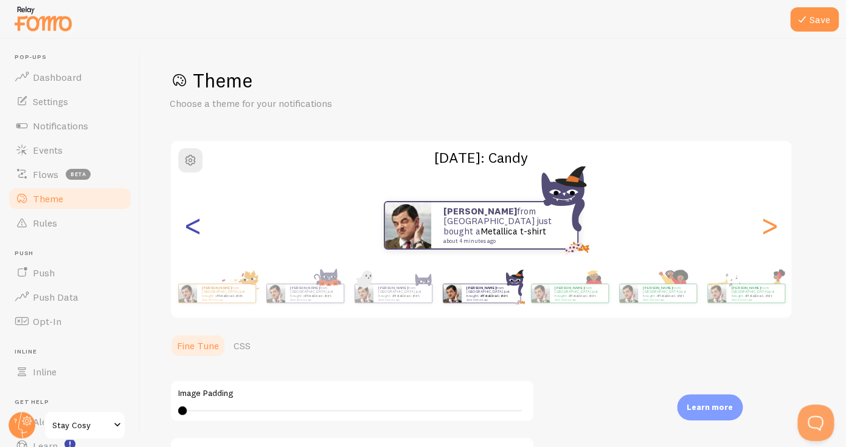
click at [195, 229] on div "<" at bounding box center [192, 226] width 15 height 88
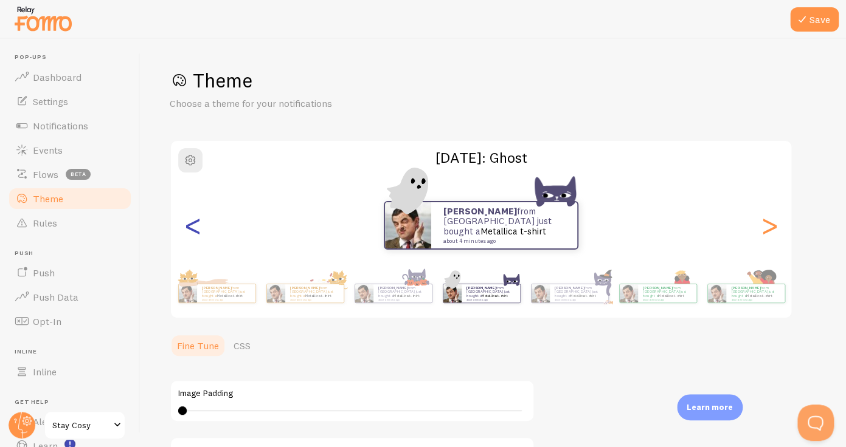
click at [195, 229] on div "<" at bounding box center [192, 226] width 15 height 88
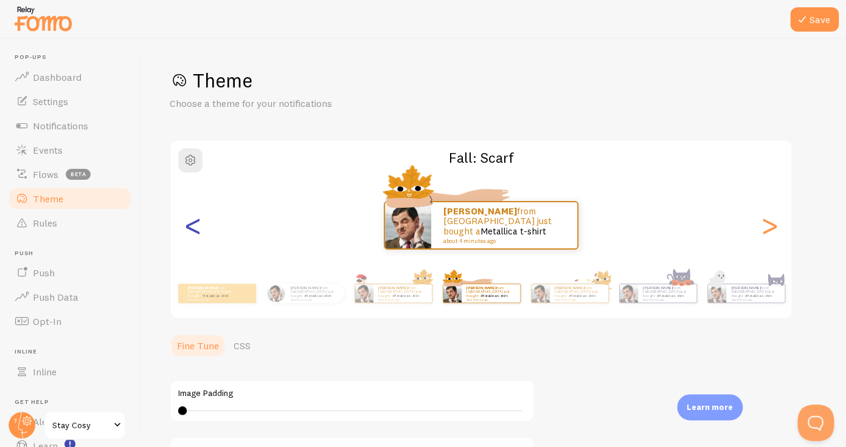
click at [195, 229] on div "<" at bounding box center [192, 226] width 15 height 88
click at [466, 294] on p "[PERSON_NAME] from [GEOGRAPHIC_DATA] just bought a Metallica t-shirt about 4 mi…" at bounding box center [490, 293] width 49 height 15
click at [255, 294] on div "[PERSON_NAME] from [GEOGRAPHIC_DATA] just bought a Metallica t-shirt about 4 mi…" at bounding box center [262, 294] width 698 height 34
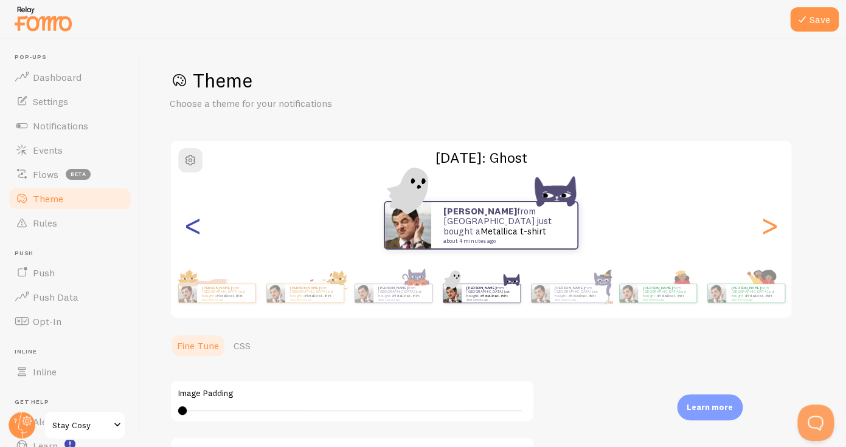
click at [196, 234] on div "<" at bounding box center [192, 226] width 15 height 88
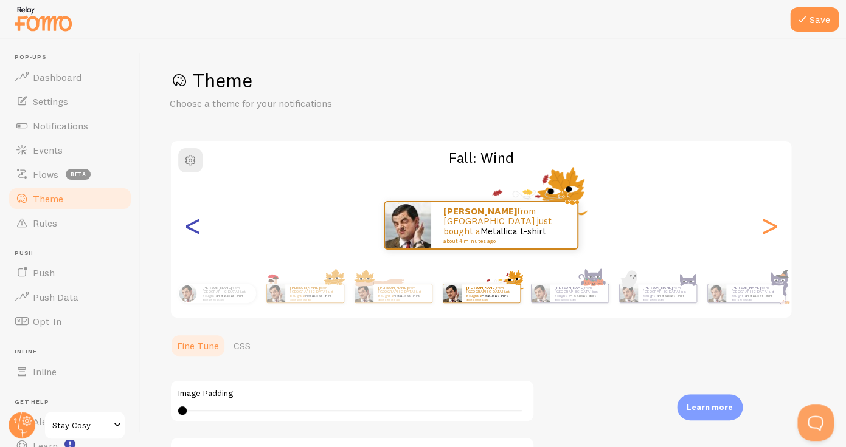
click at [196, 234] on div "<" at bounding box center [192, 226] width 15 height 88
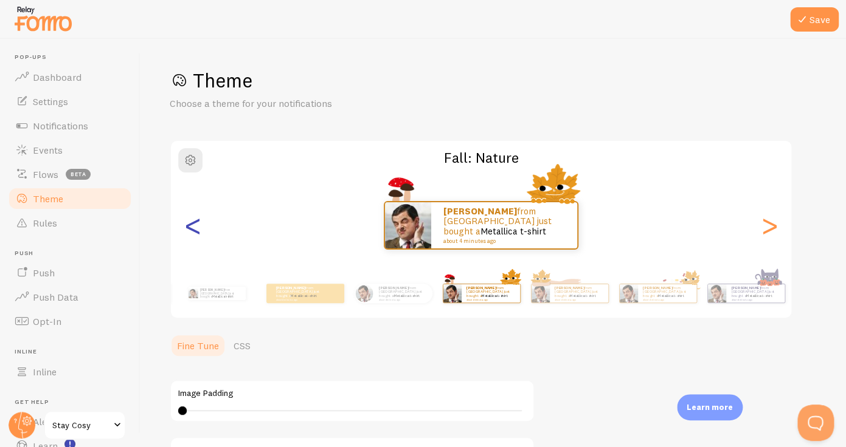
click at [196, 234] on div "<" at bounding box center [192, 226] width 15 height 88
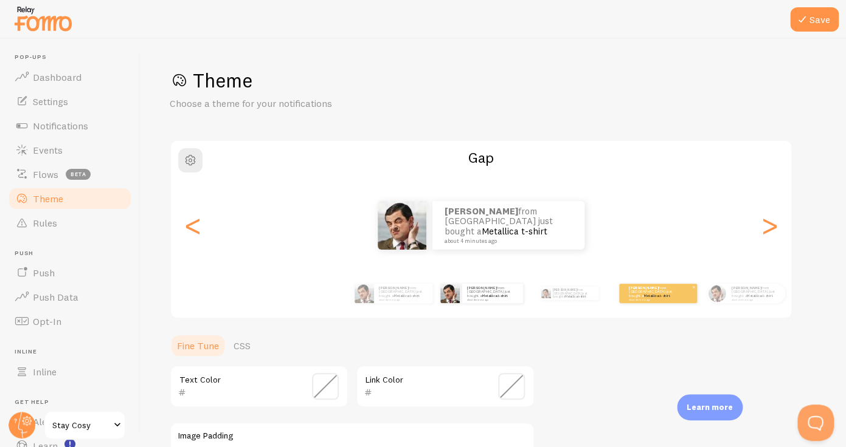
click at [646, 291] on strong "[PERSON_NAME]" at bounding box center [643, 288] width 29 height 5
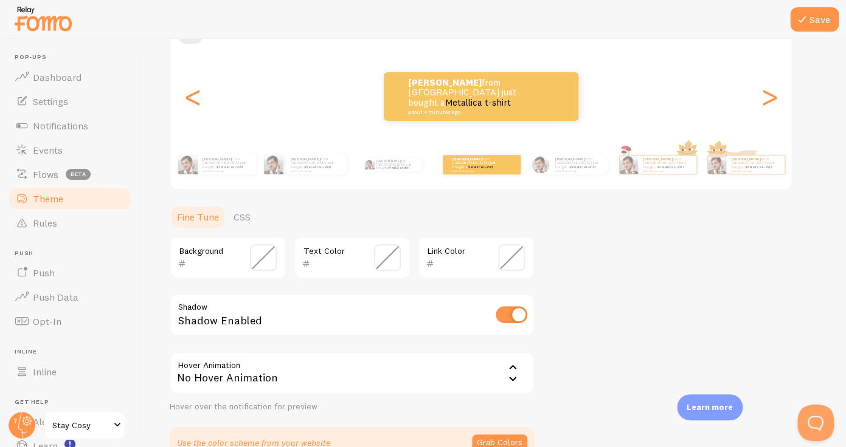
scroll to position [126, 0]
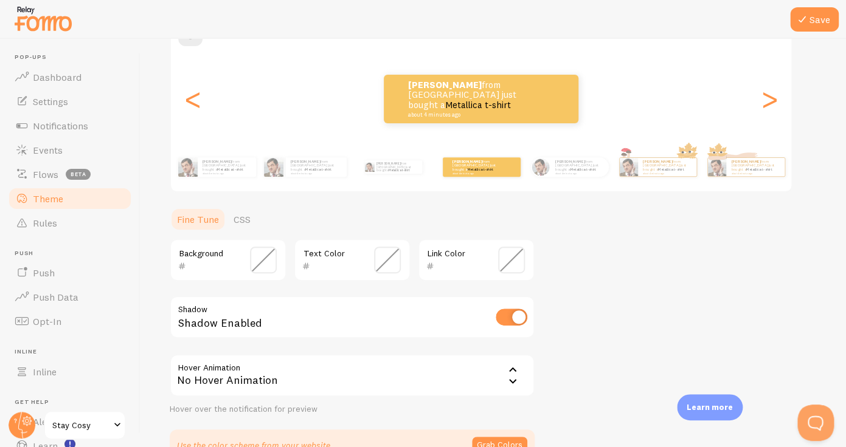
click at [263, 258] on span at bounding box center [263, 260] width 27 height 27
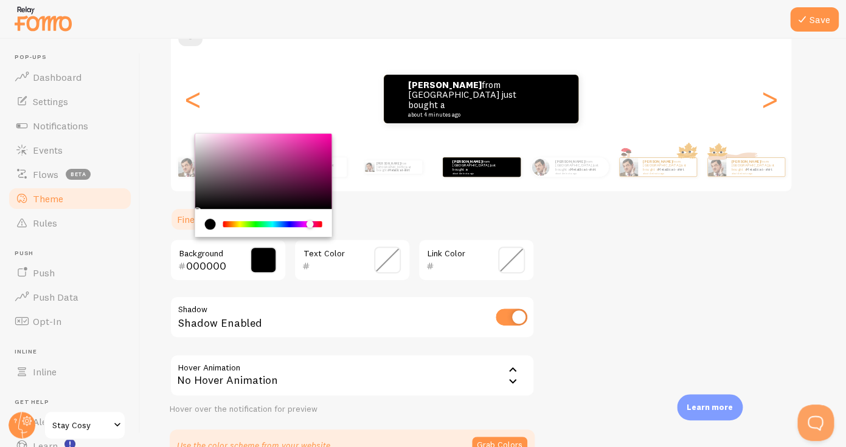
click at [310, 226] on div "Chrome color picker" at bounding box center [272, 224] width 97 height 6
click at [226, 140] on div "Chrome color picker" at bounding box center [263, 171] width 137 height 75
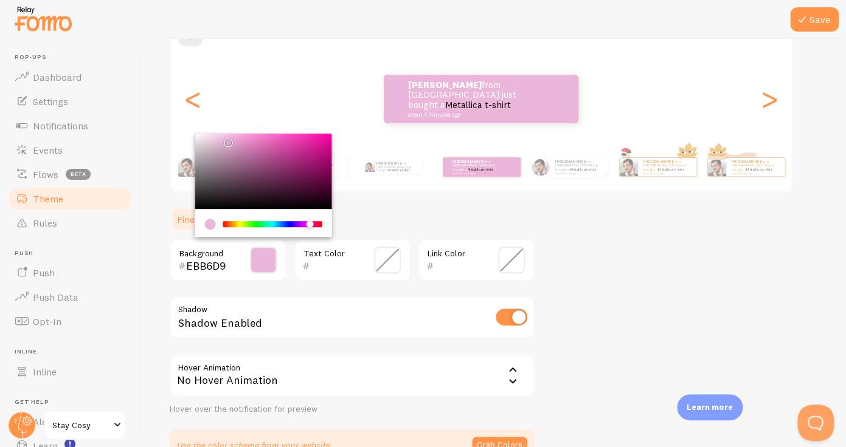
click at [211, 135] on div "Chrome color picker" at bounding box center [263, 171] width 137 height 75
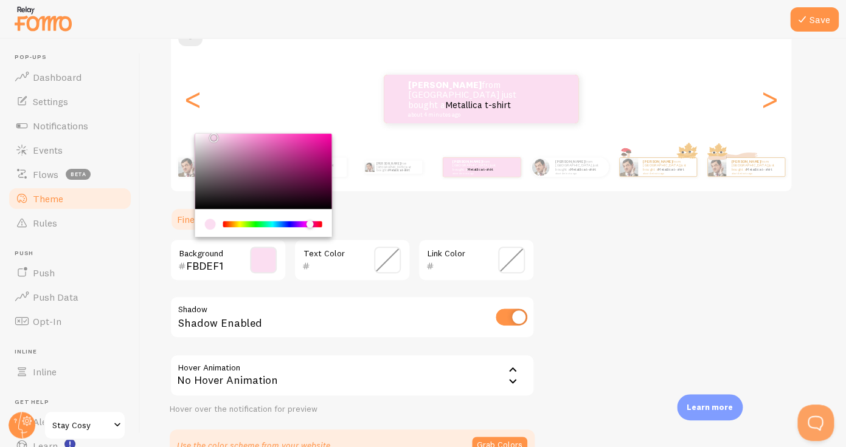
type input "F9CCEA"
click at [219, 136] on div "Chrome color picker" at bounding box center [263, 171] width 137 height 75
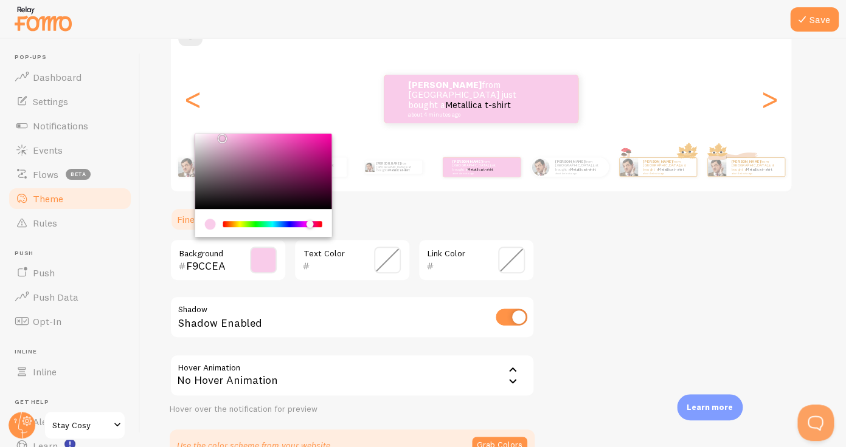
click at [395, 270] on span at bounding box center [387, 260] width 27 height 27
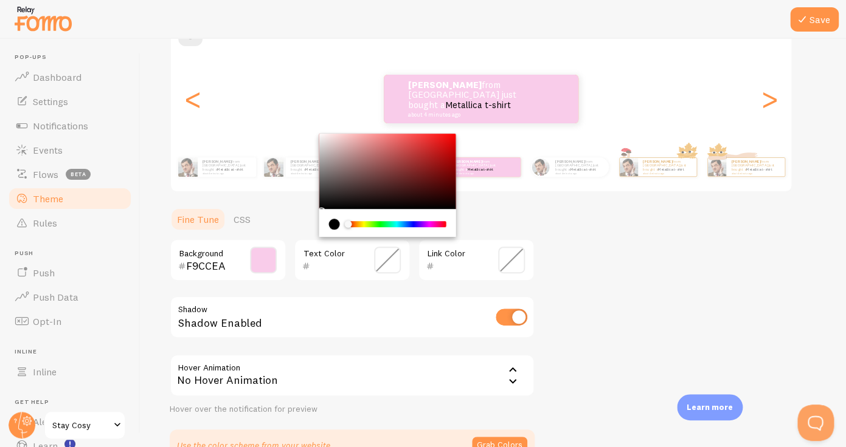
click at [332, 227] on div "current color is #000000" at bounding box center [334, 224] width 11 height 11
click at [510, 263] on span at bounding box center [511, 260] width 27 height 27
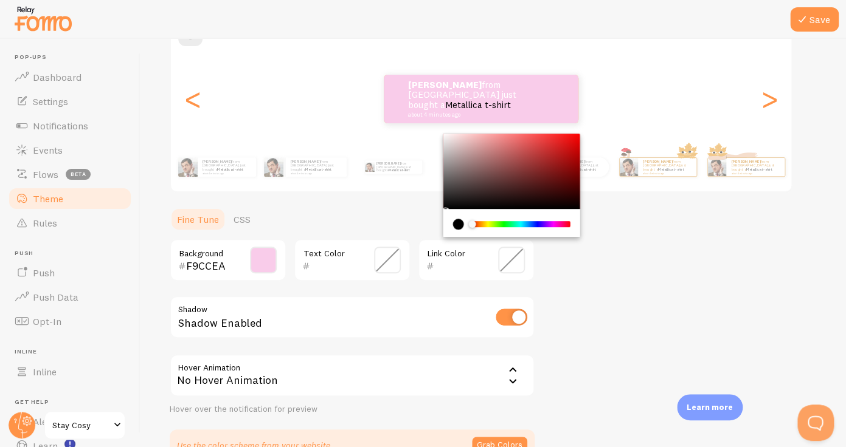
click at [457, 221] on div "current color is #000000" at bounding box center [458, 224] width 11 height 11
click at [452, 205] on div "Chrome color picker" at bounding box center [511, 171] width 137 height 75
type input "0D0C0C"
click at [385, 268] on span at bounding box center [387, 260] width 27 height 27
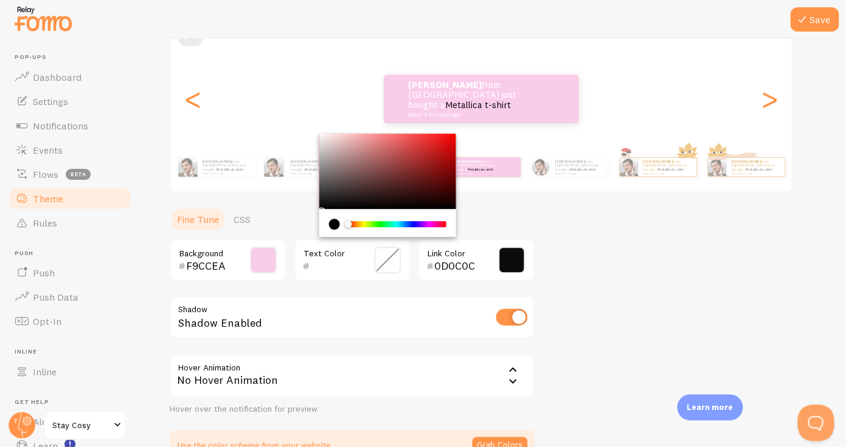
click at [325, 208] on div "Chrome color picker" at bounding box center [387, 171] width 137 height 75
type input "040404"
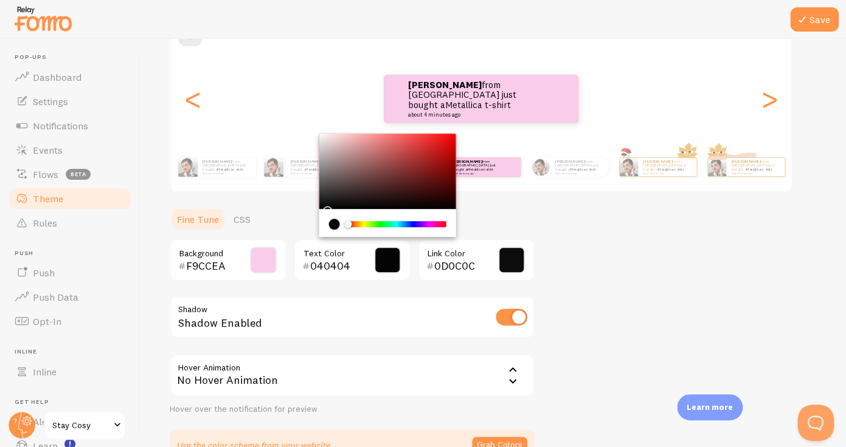
click at [574, 236] on div "Theme Choose a theme for your notifications Colorful Abderrahim from [GEOGRAPHI…" at bounding box center [493, 202] width 647 height 520
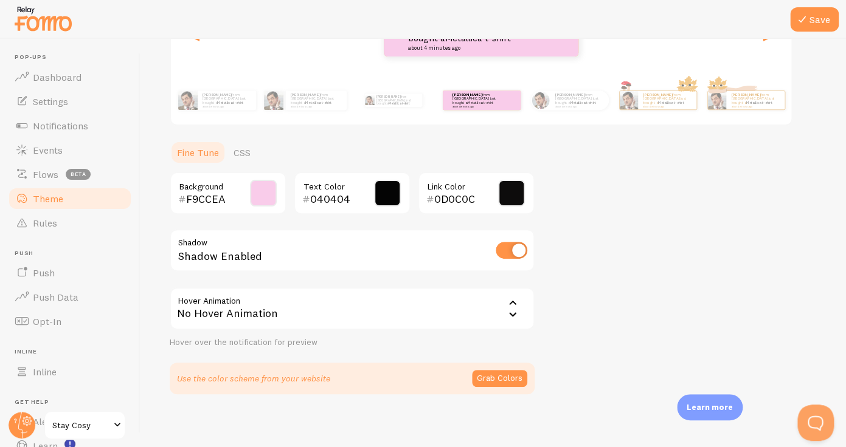
scroll to position [199, 0]
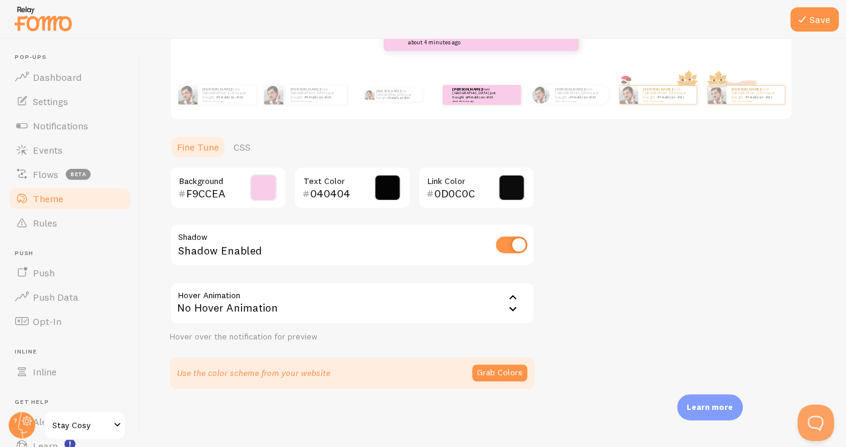
click at [506, 302] on icon at bounding box center [512, 298] width 15 height 15
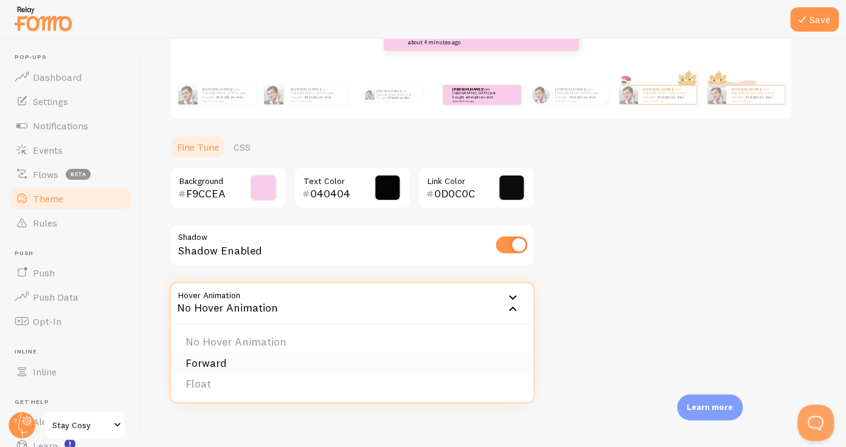
click at [322, 366] on li "Forward" at bounding box center [352, 363] width 362 height 21
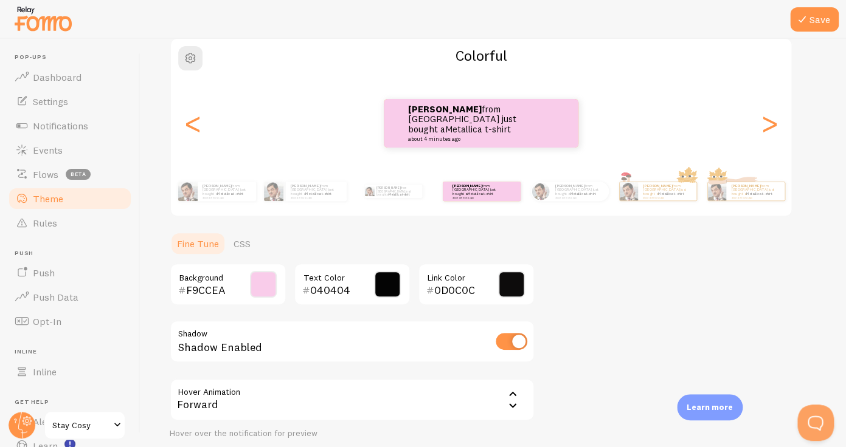
scroll to position [105, 0]
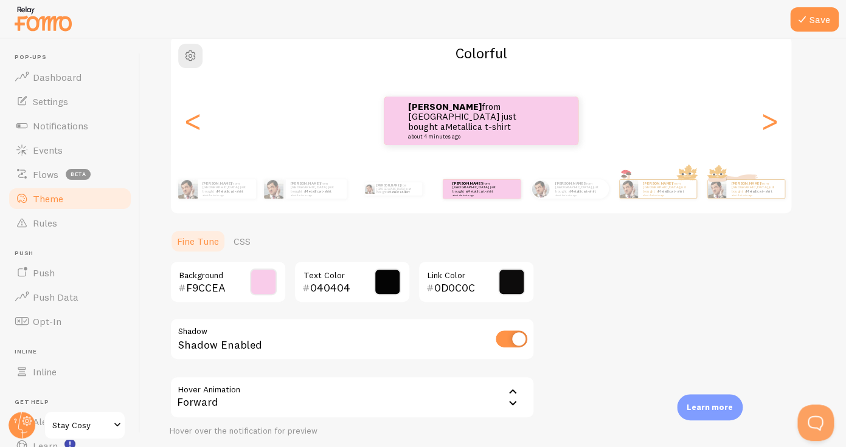
click at [499, 397] on div "Forward" at bounding box center [352, 397] width 365 height 43
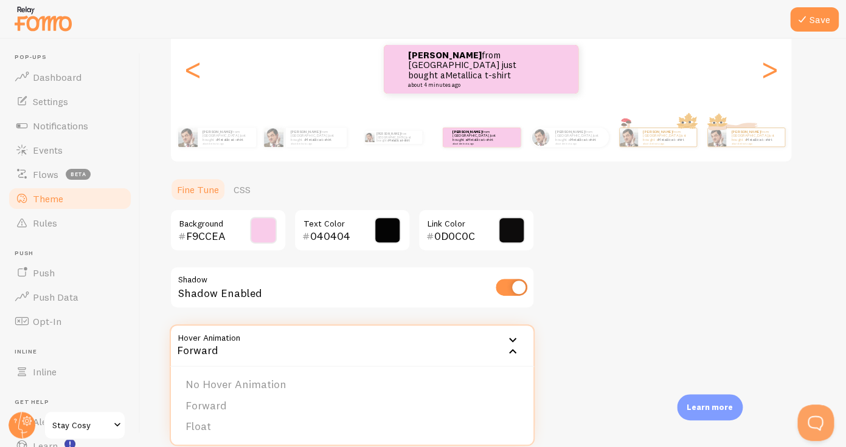
scroll to position [159, 0]
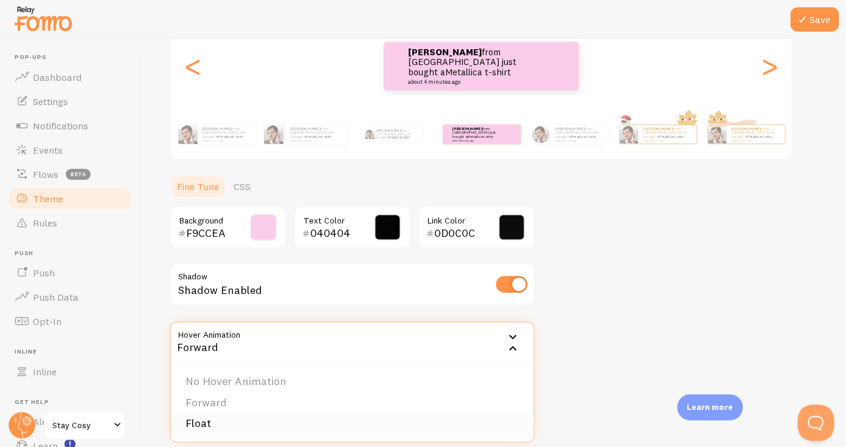
click at [322, 419] on li "Float" at bounding box center [352, 423] width 362 height 21
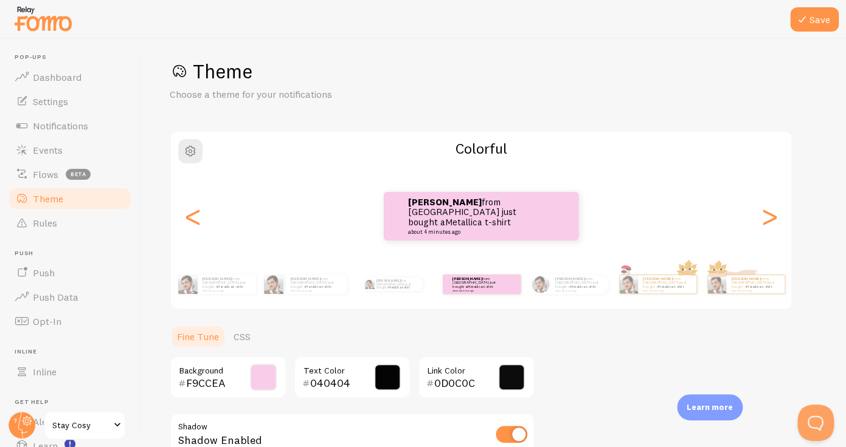
scroll to position [9, 0]
click at [804, 17] on icon at bounding box center [802, 19] width 15 height 15
click at [103, 200] on link "Theme" at bounding box center [69, 199] width 125 height 24
click at [195, 151] on span "button" at bounding box center [190, 152] width 15 height 15
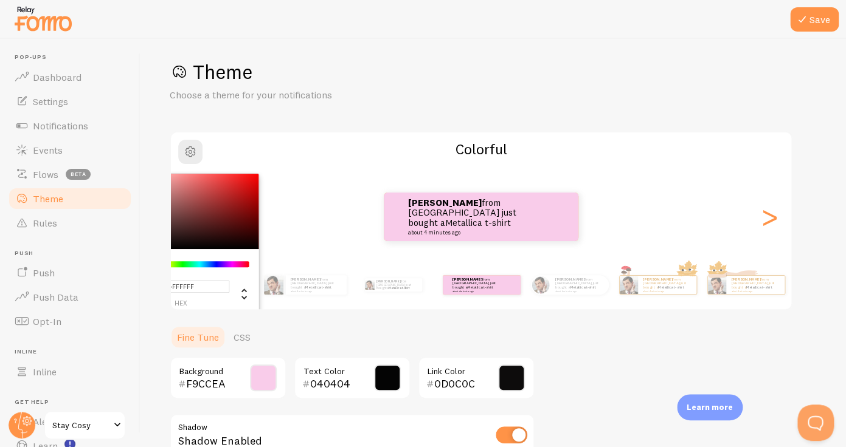
click at [184, 133] on div "#FFFFFF hex 255 r 255 g 255 b 0 h 0% s 100% l Colorful Abderrahim from [GEOGRAP…" at bounding box center [481, 220] width 623 height 179
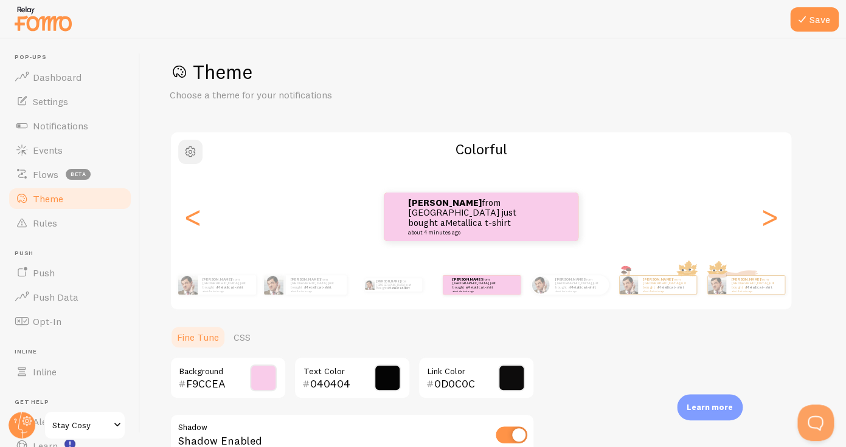
click at [187, 153] on span "button" at bounding box center [190, 152] width 15 height 15
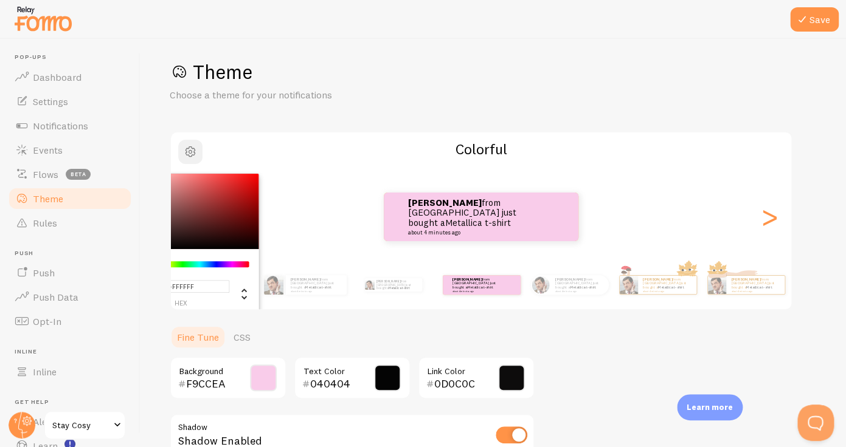
click at [187, 153] on span "button" at bounding box center [190, 152] width 15 height 15
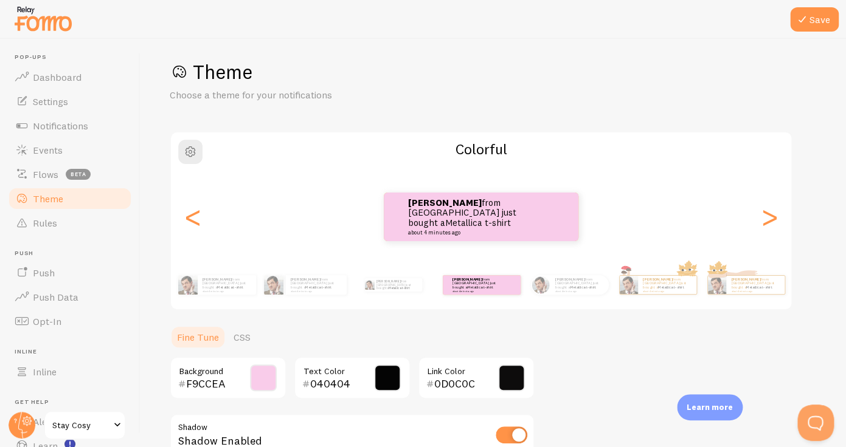
click at [205, 100] on p "Choose a theme for your notifications" at bounding box center [316, 95] width 292 height 14
click at [66, 232] on link "Rules" at bounding box center [69, 223] width 125 height 24
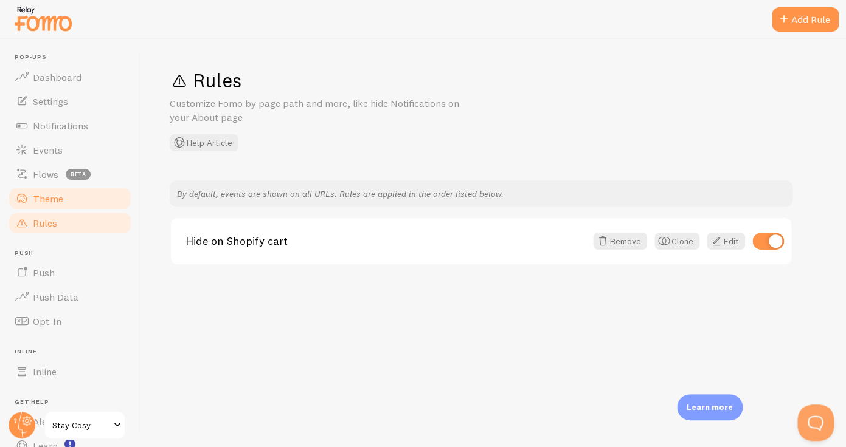
click at [94, 196] on link "Theme" at bounding box center [69, 199] width 125 height 24
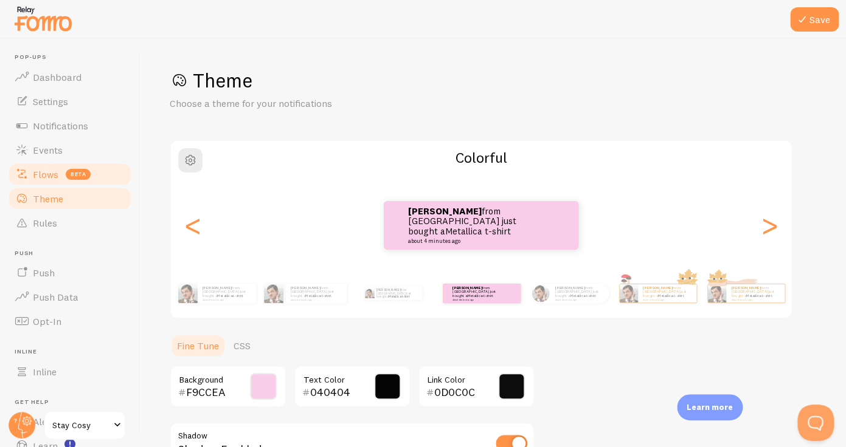
click at [77, 167] on link "Flows beta" at bounding box center [69, 174] width 125 height 24
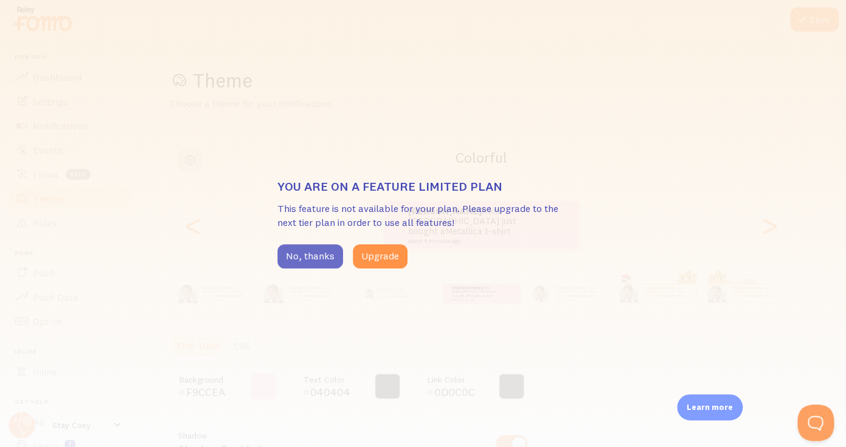
click at [306, 258] on button "No, thanks" at bounding box center [310, 256] width 66 height 24
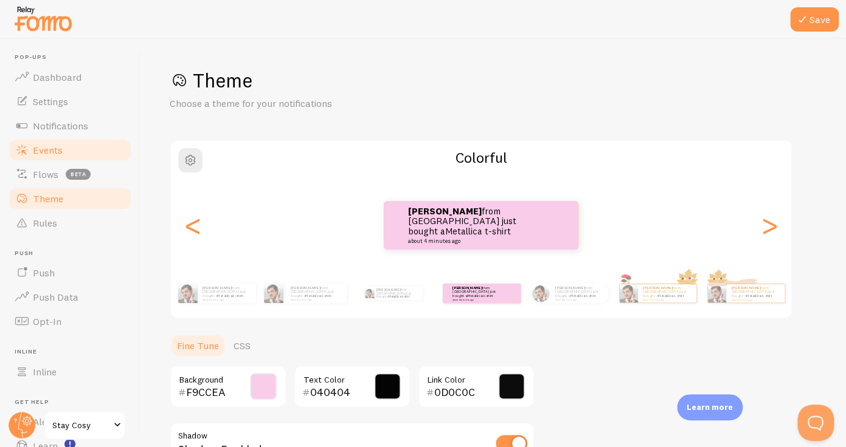
click at [57, 147] on span "Events" at bounding box center [48, 150] width 30 height 12
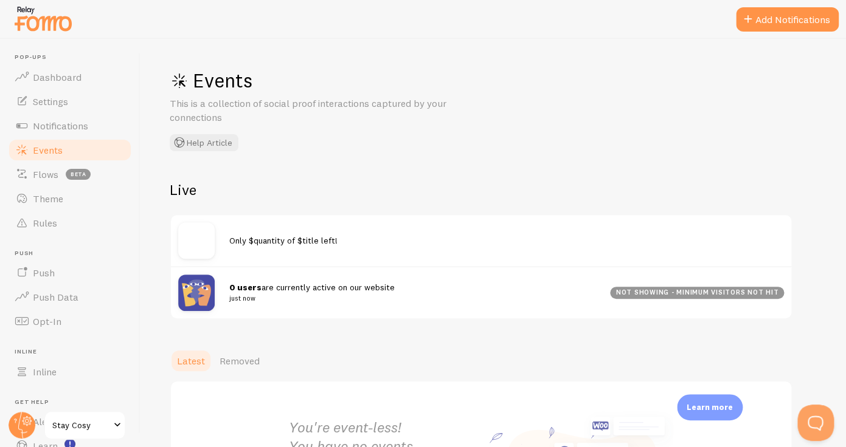
click at [295, 283] on div "0 users are currently active on our website just now" at bounding box center [419, 292] width 381 height 23
click at [295, 289] on span "0 users are currently active on our website just now" at bounding box center [412, 293] width 366 height 22
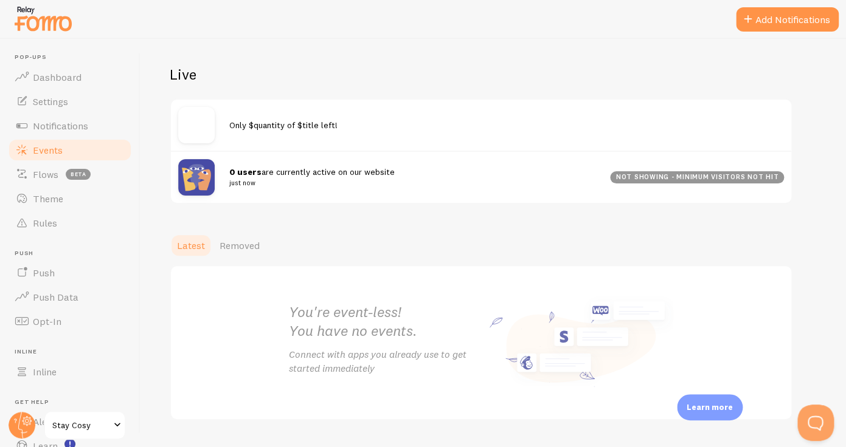
scroll to position [147, 0]
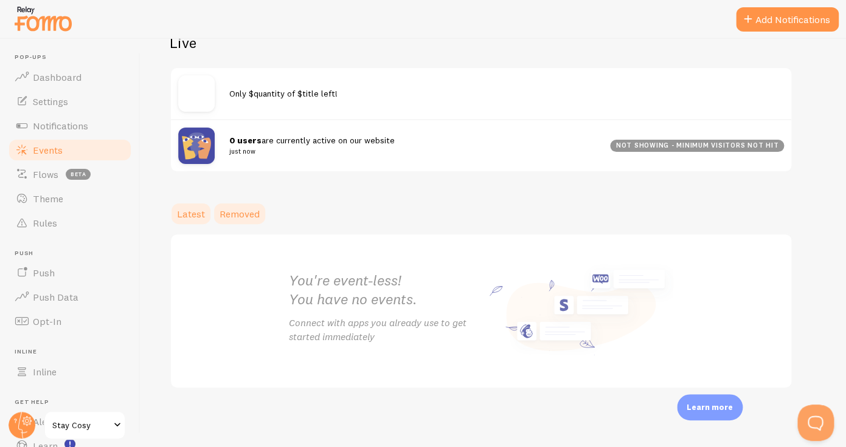
click at [257, 211] on span "Removed" at bounding box center [239, 214] width 40 height 12
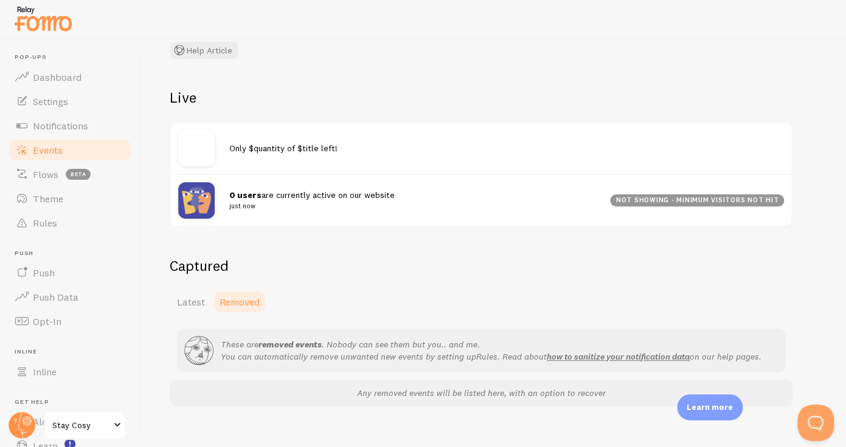
scroll to position [98, 0]
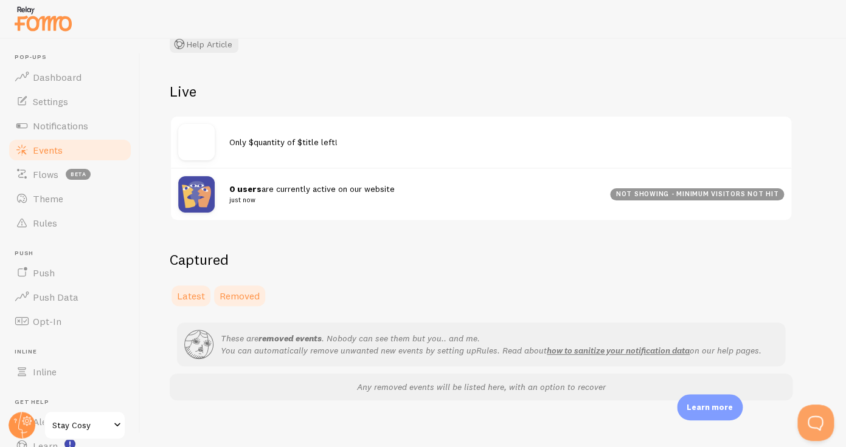
click at [192, 294] on span "Latest" at bounding box center [191, 296] width 28 height 12
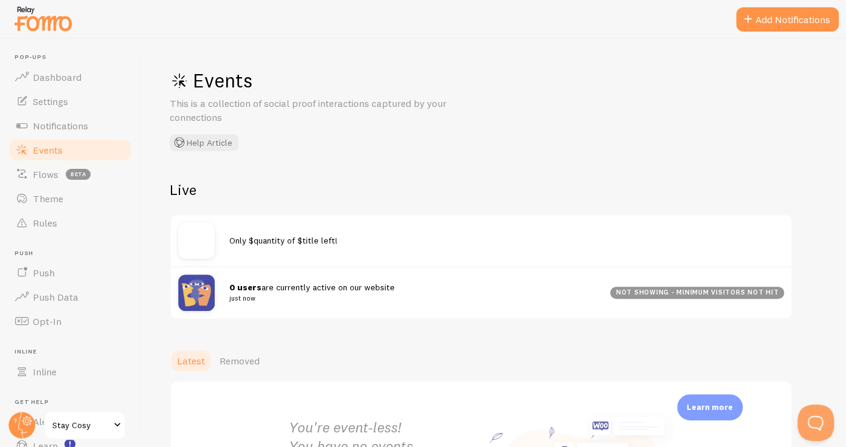
click at [206, 288] on img at bounding box center [196, 293] width 36 height 36
click at [215, 112] on p "This is a collection of social proof interactions captured by your connections" at bounding box center [316, 111] width 292 height 28
click at [191, 203] on div "Live Only $quantity of $title left! 0 users are currently active on our website…" at bounding box center [481, 250] width 623 height 139
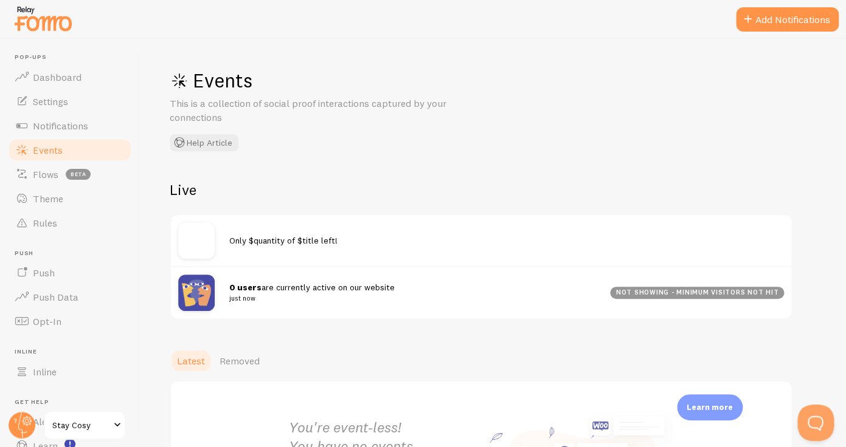
click at [193, 240] on img at bounding box center [196, 241] width 36 height 36
click at [208, 283] on img at bounding box center [196, 293] width 36 height 36
click at [653, 304] on div "0 users are currently active on our website just now not showing - minimum visi…" at bounding box center [481, 292] width 620 height 52
click at [654, 302] on div "0 users are currently active on our website just now not showing - minimum visi…" at bounding box center [481, 292] width 620 height 52
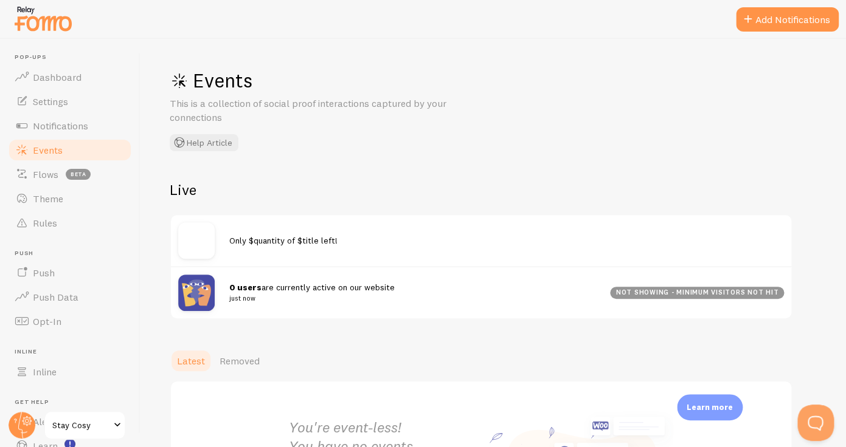
click at [657, 295] on div "not showing - minimum visitors not hit" at bounding box center [697, 293] width 174 height 12
click at [322, 289] on span "0 users are currently active on our website just now" at bounding box center [412, 293] width 366 height 22
click at [252, 292] on strong "0 users" at bounding box center [245, 287] width 32 height 11
click at [304, 283] on span "0 users are currently active on our website just now" at bounding box center [412, 293] width 366 height 22
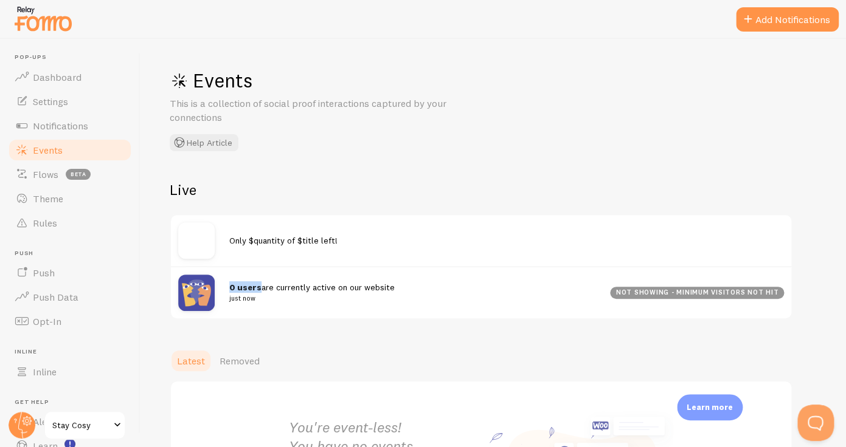
click at [304, 283] on span "0 users are currently active on our website just now" at bounding box center [412, 293] width 366 height 22
click at [333, 295] on small "just now" at bounding box center [412, 298] width 366 height 11
click at [334, 286] on span "0 users are currently active on our website just now" at bounding box center [412, 293] width 366 height 22
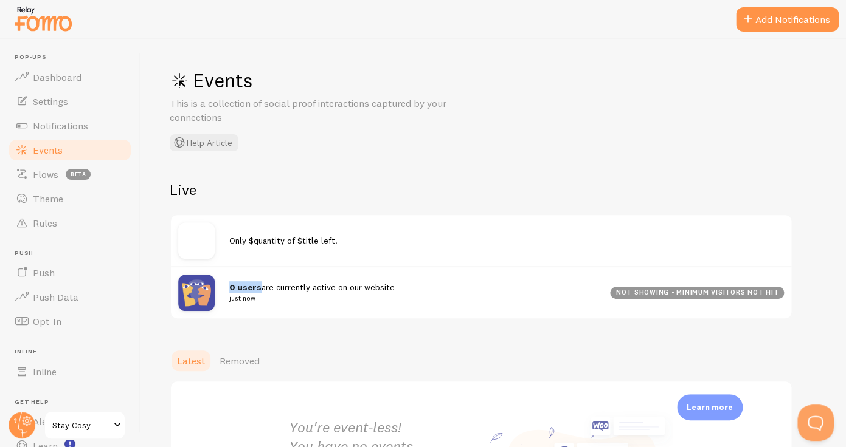
click at [334, 286] on span "0 users are currently active on our website just now" at bounding box center [412, 293] width 366 height 22
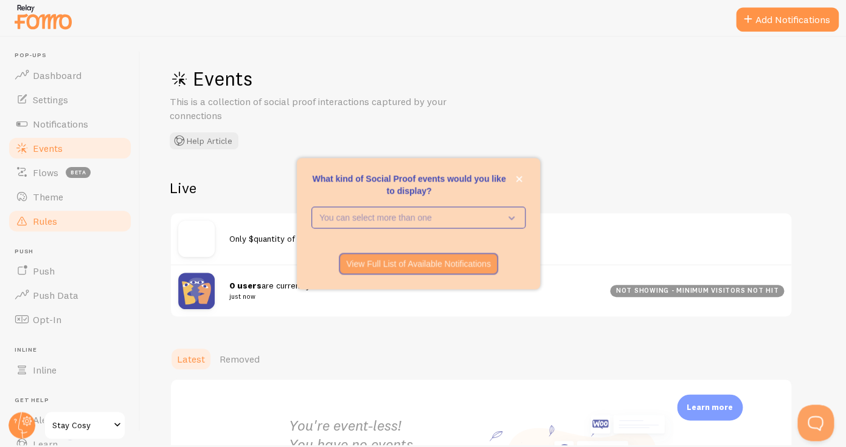
scroll to position [33, 0]
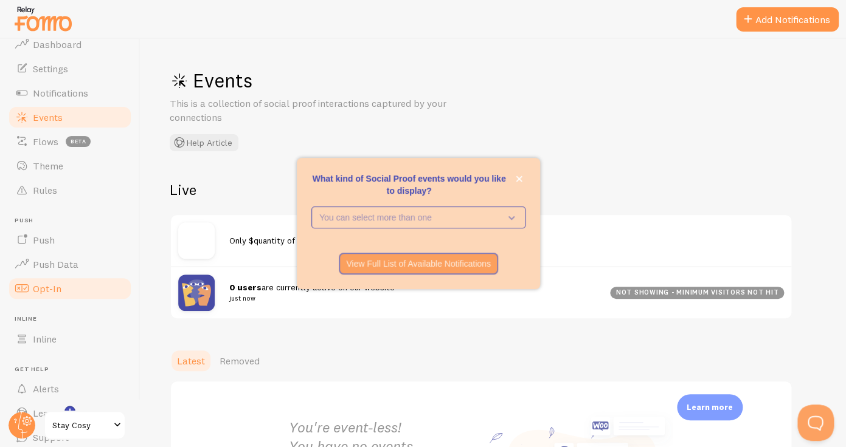
click at [82, 277] on link "Opt-In" at bounding box center [69, 289] width 125 height 24
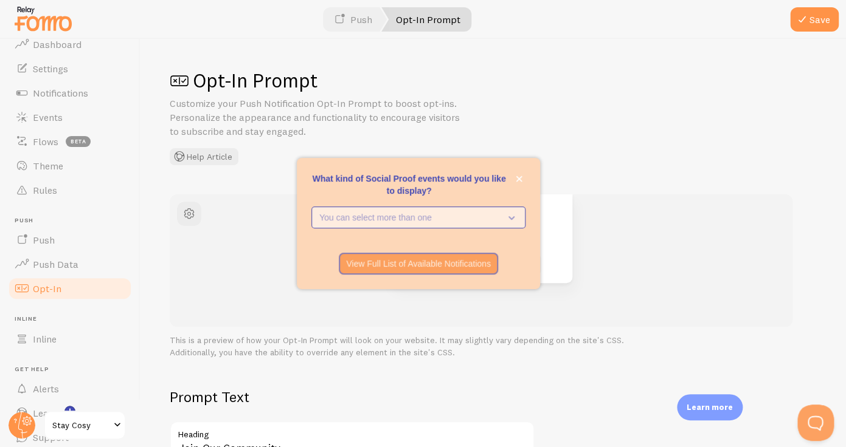
click at [378, 223] on p "You can select more than one" at bounding box center [409, 218] width 181 height 12
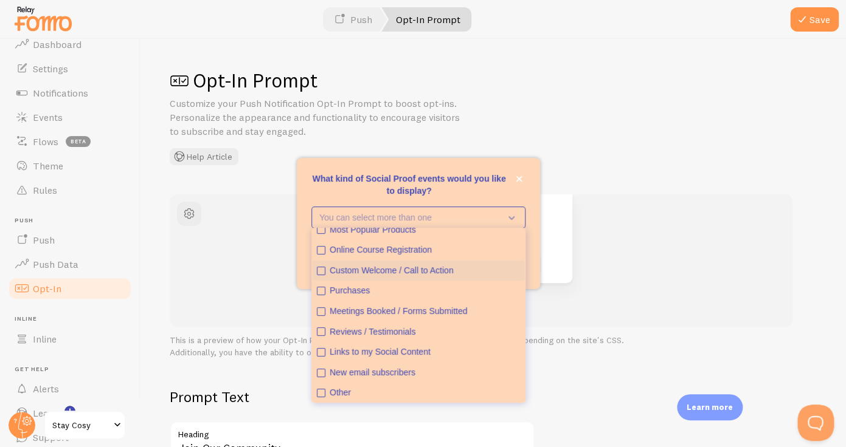
scroll to position [32, 0]
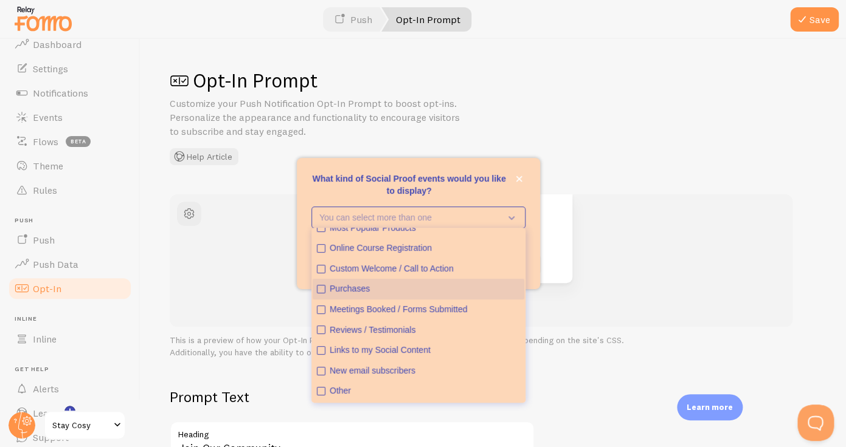
click at [382, 286] on div "Purchases" at bounding box center [425, 289] width 190 height 12
click at [583, 233] on div "Join Our Community Receive Exclusive Discounts and Promotions Sure, Keep Me Upd…" at bounding box center [480, 239] width 535 height 89
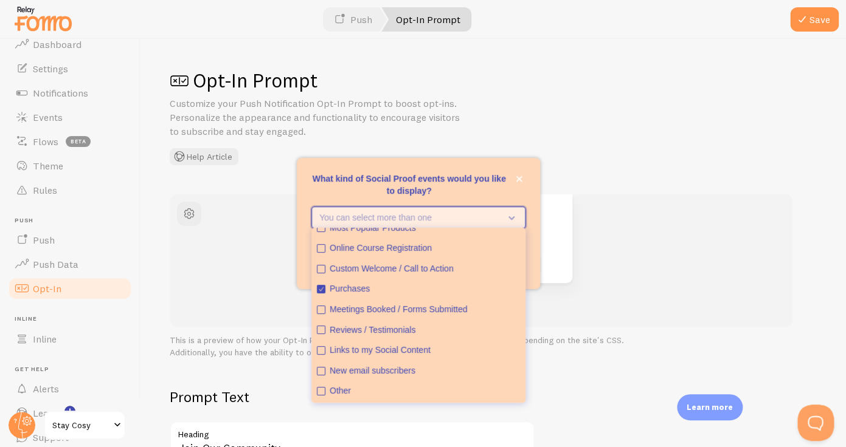
click at [505, 216] on icon "What kind of Social Proof events would you like to display?" at bounding box center [508, 217] width 17 height 13
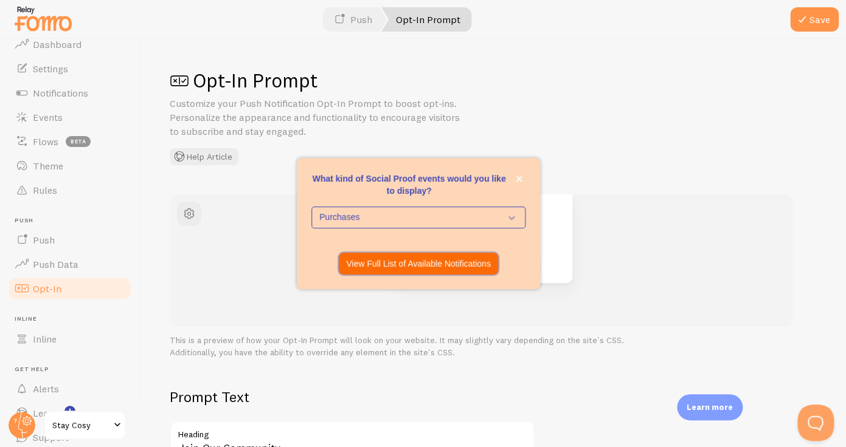
click at [489, 255] on button "View Full List of Available Notifications" at bounding box center [418, 264] width 159 height 22
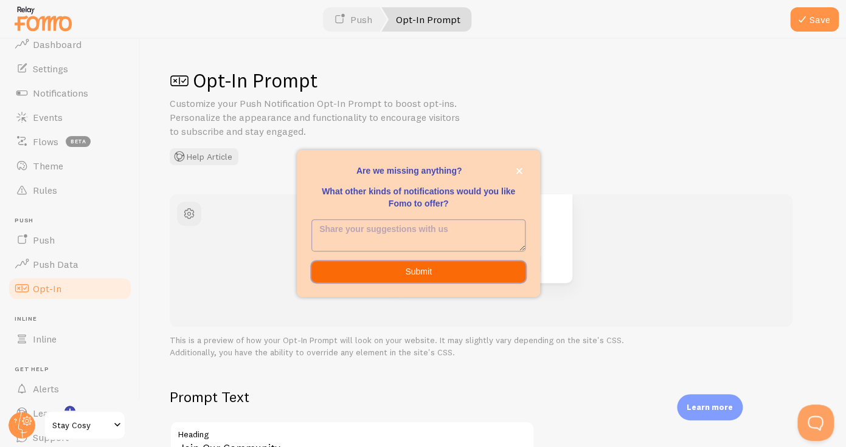
click at [487, 266] on button "Submit" at bounding box center [418, 272] width 214 height 22
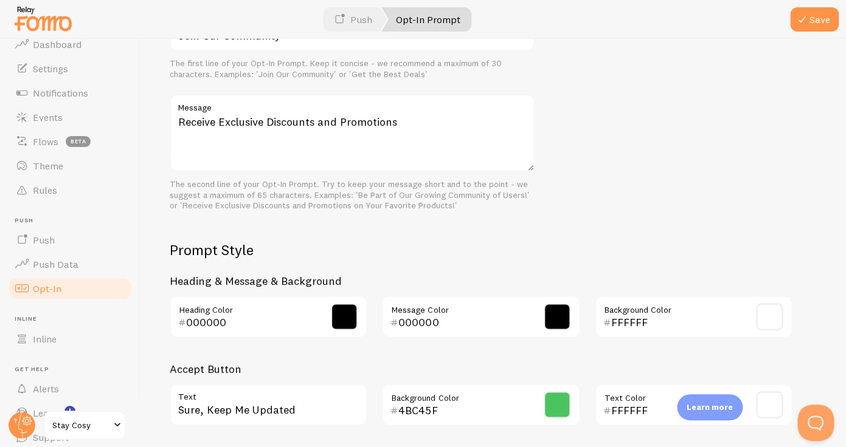
scroll to position [402, 0]
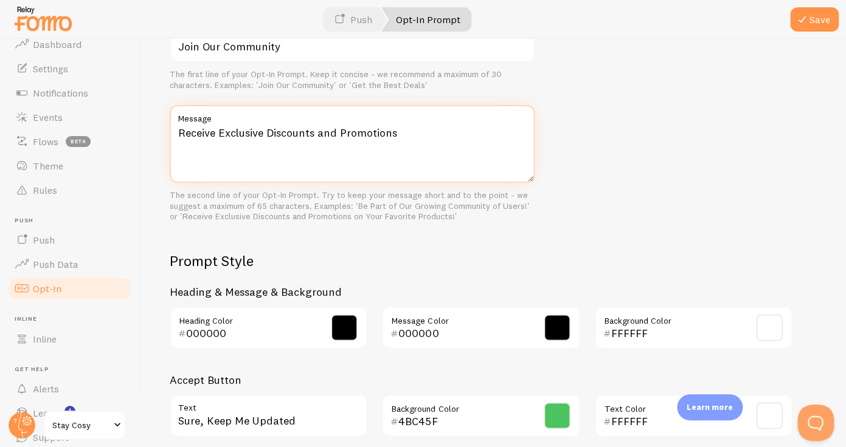
click at [376, 161] on textarea "Receive Exclusive Discounts and Promotions" at bounding box center [352, 144] width 365 height 78
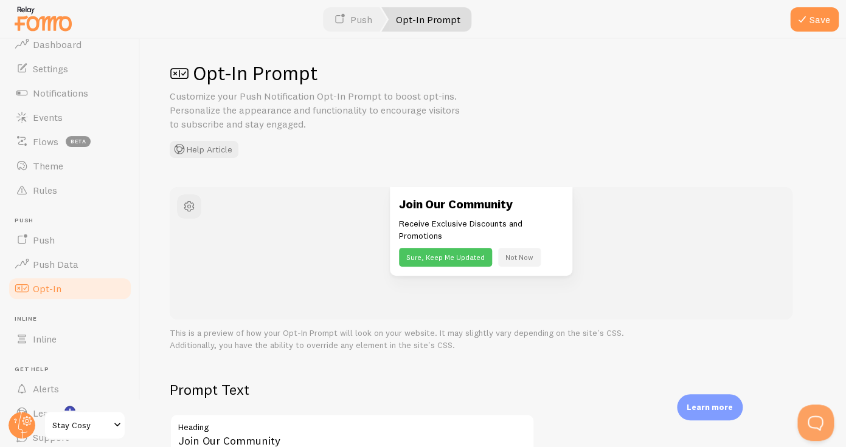
scroll to position [0, 0]
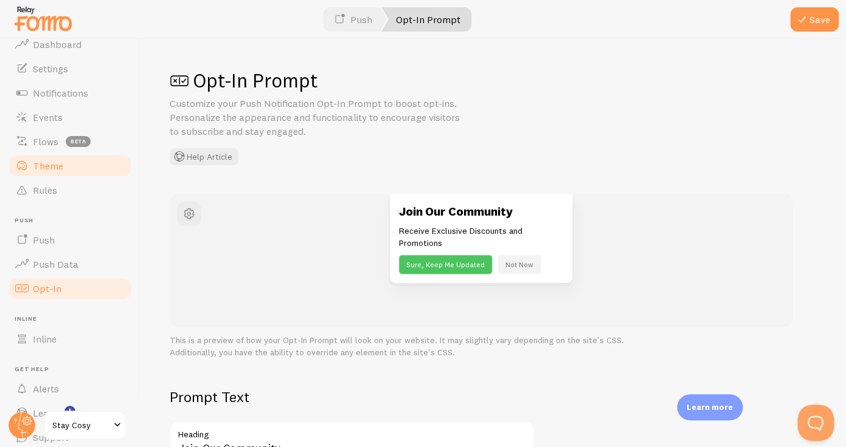
click at [59, 165] on span "Theme" at bounding box center [48, 166] width 30 height 12
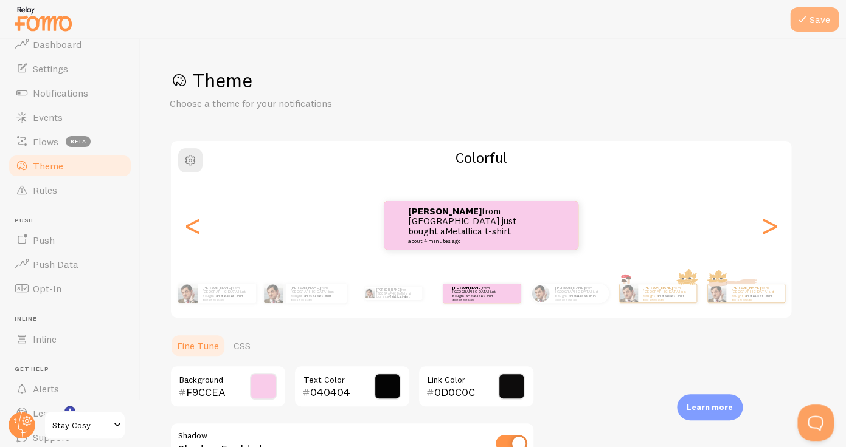
click at [798, 14] on icon at bounding box center [802, 19] width 15 height 15
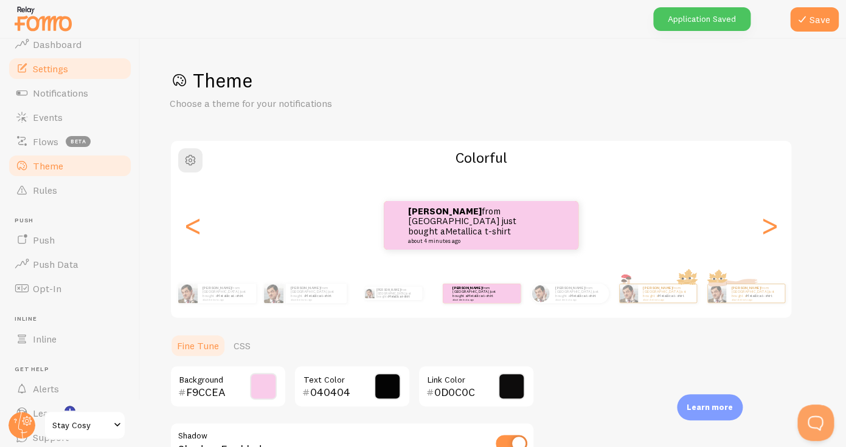
click at [77, 69] on link "Settings" at bounding box center [69, 69] width 125 height 24
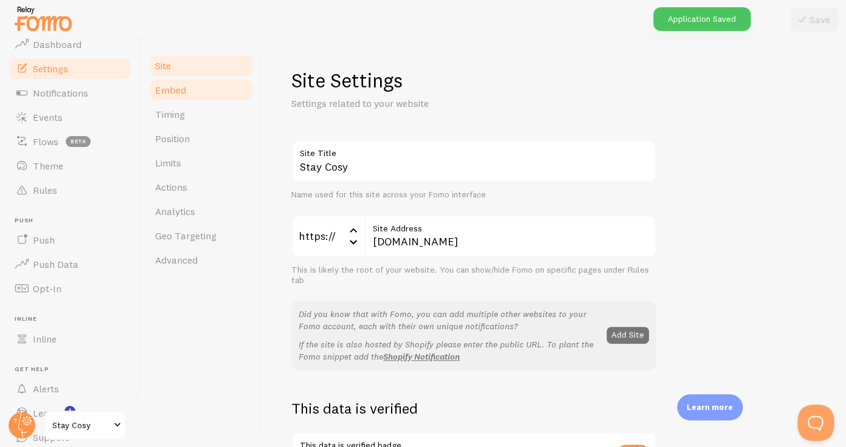
click at [219, 94] on link "Embed" at bounding box center [201, 90] width 106 height 24
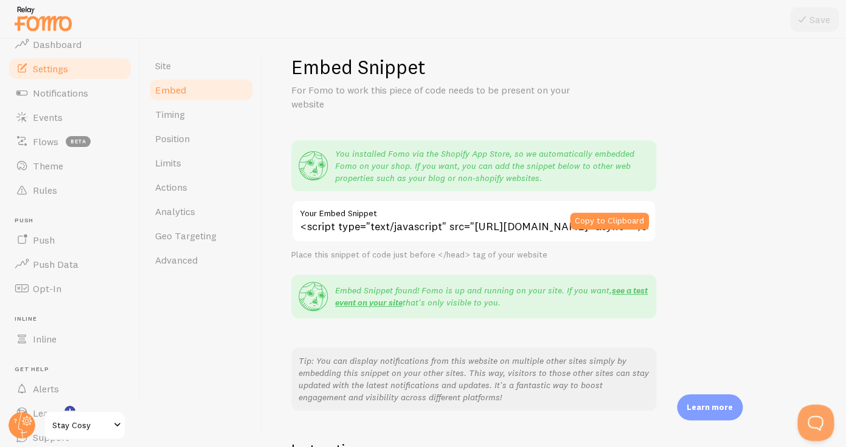
scroll to position [9, 0]
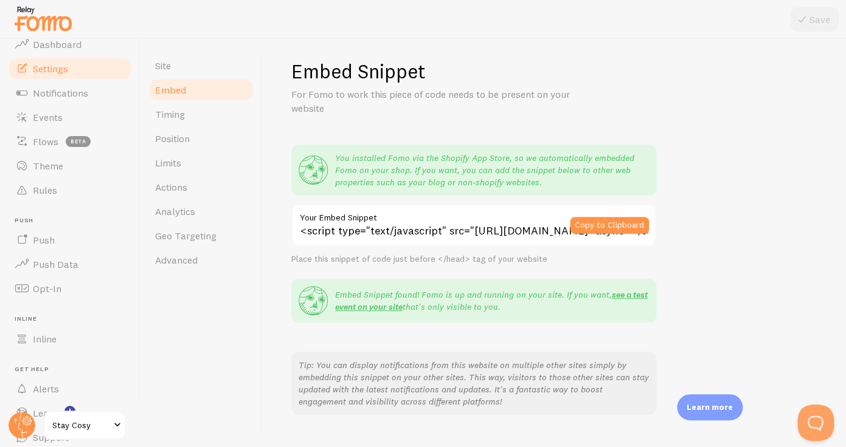
click at [370, 157] on p "You installed Fomo via the Shopify App Store, so we automatically embedded Fomo…" at bounding box center [492, 170] width 314 height 36
click at [365, 172] on p "You installed Fomo via the Shopify App Store, so we automatically embedded Fomo…" at bounding box center [492, 170] width 314 height 36
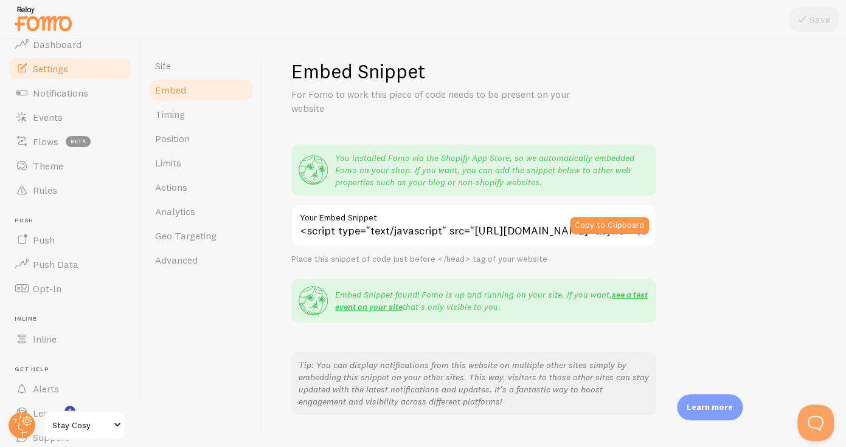
click at [414, 173] on p "You installed Fomo via the Shopify App Store, so we automatically embedded Fomo…" at bounding box center [492, 170] width 314 height 36
click at [467, 176] on p "You installed Fomo via the Shopify App Store, so we automatically embedded Fomo…" at bounding box center [492, 170] width 314 height 36
click at [374, 181] on p "You installed Fomo via the Shopify App Store, so we automatically embedded Fomo…" at bounding box center [492, 170] width 314 height 36
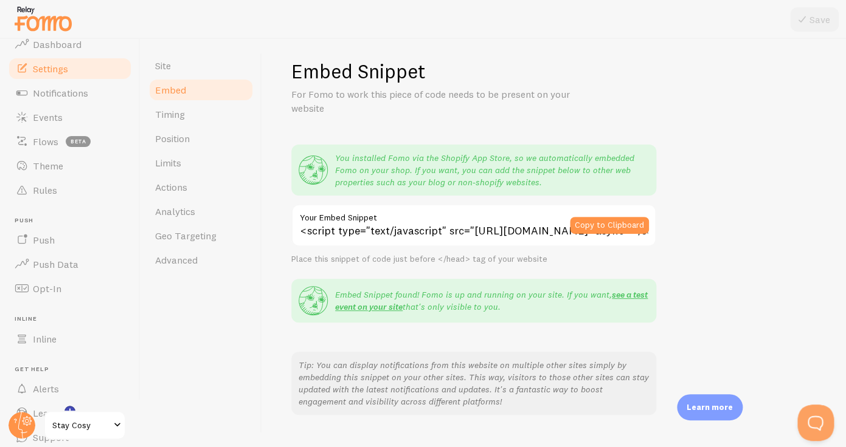
click at [406, 188] on p "You installed Fomo via the Shopify App Store, so we automatically embedded Fomo…" at bounding box center [492, 170] width 314 height 36
click at [455, 188] on div "You installed Fomo via the Shopify App Store, so we automatically embedded Fomo…" at bounding box center [473, 170] width 365 height 51
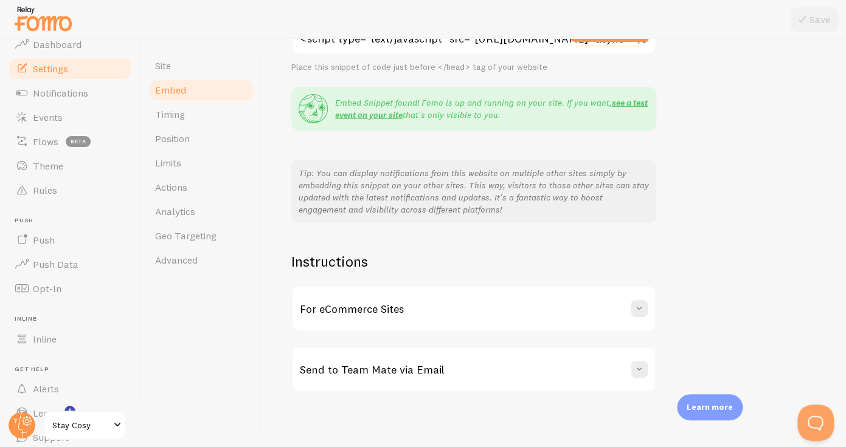
scroll to position [205, 0]
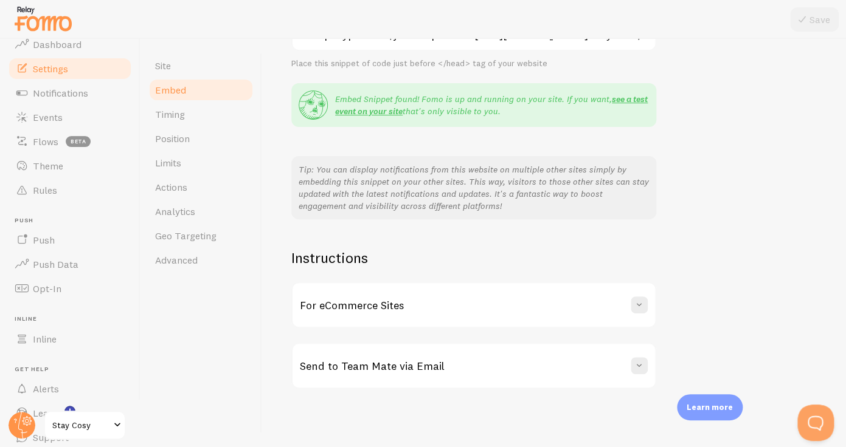
click at [506, 310] on div "For eCommerce Sites" at bounding box center [473, 305] width 362 height 44
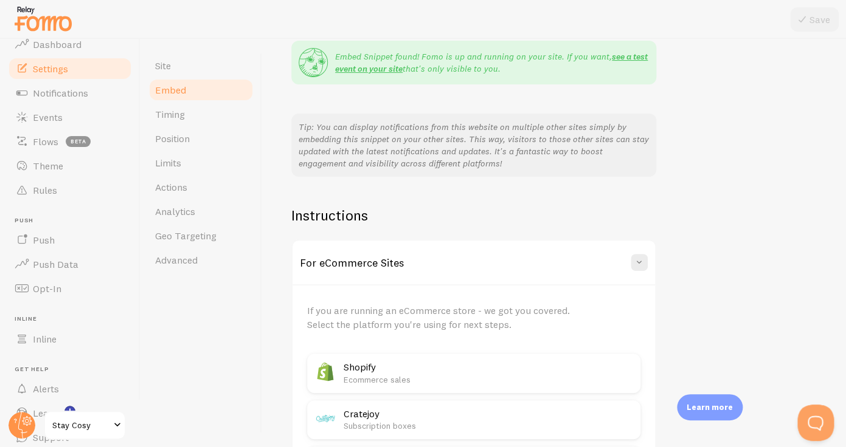
scroll to position [352, 0]
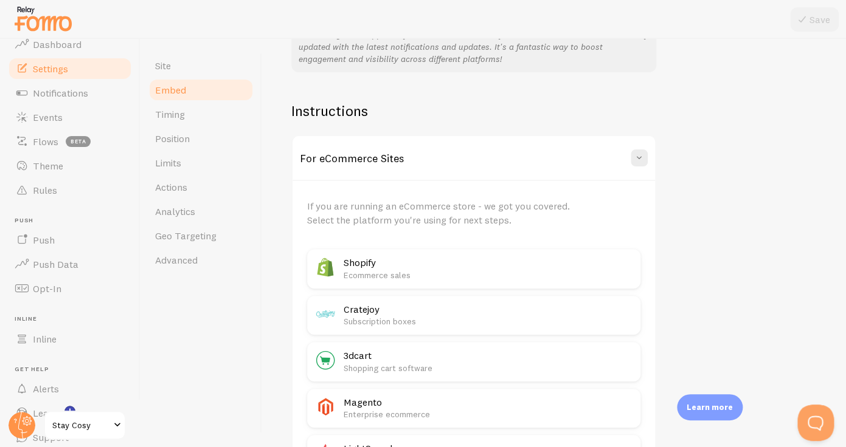
click at [459, 275] on p "Ecommerce sales" at bounding box center [488, 275] width 289 height 12
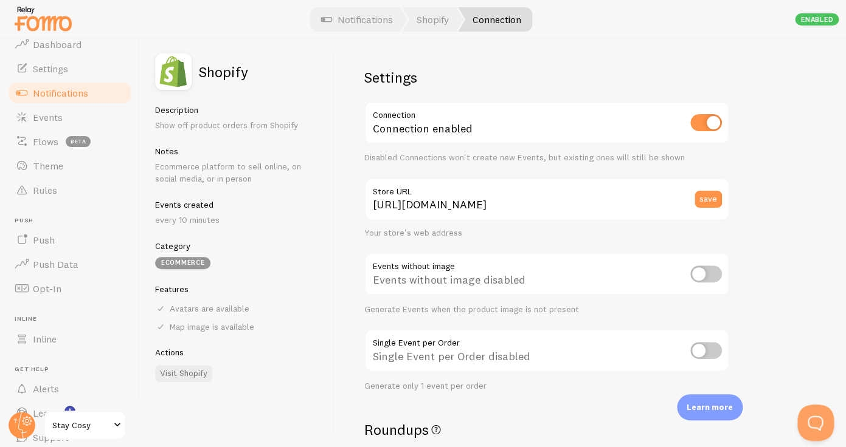
click at [116, 88] on link "Notifications" at bounding box center [69, 93] width 125 height 24
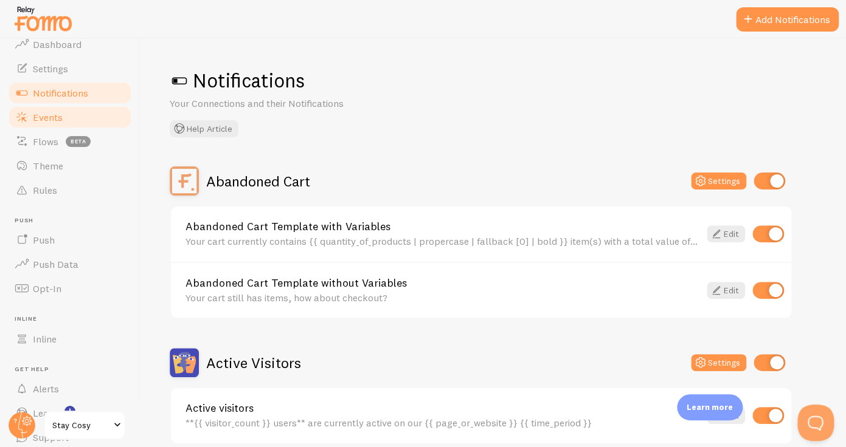
click at [81, 114] on link "Events" at bounding box center [69, 117] width 125 height 24
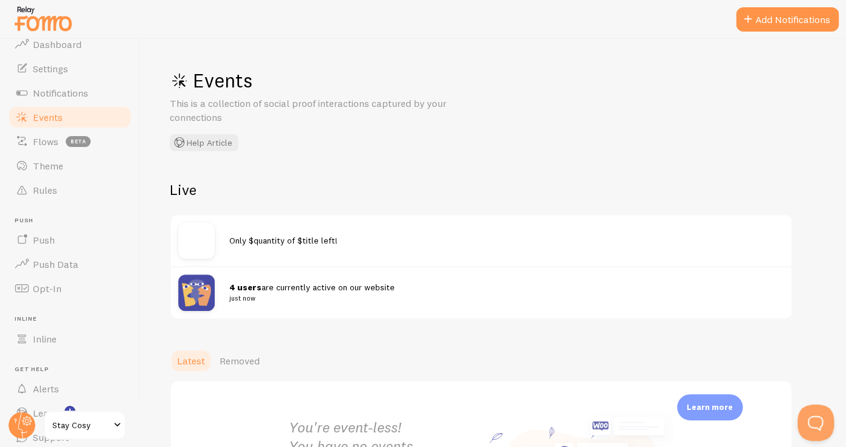
click at [230, 284] on strong "4 users" at bounding box center [245, 287] width 32 height 11
click at [811, 415] on button "Open Beacon popover" at bounding box center [813, 420] width 36 height 36
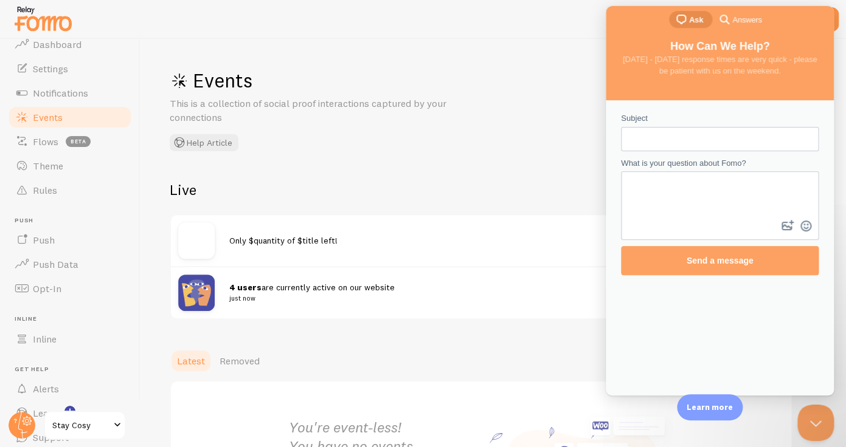
click at [661, 146] on input "Subject" at bounding box center [719, 139] width 178 height 22
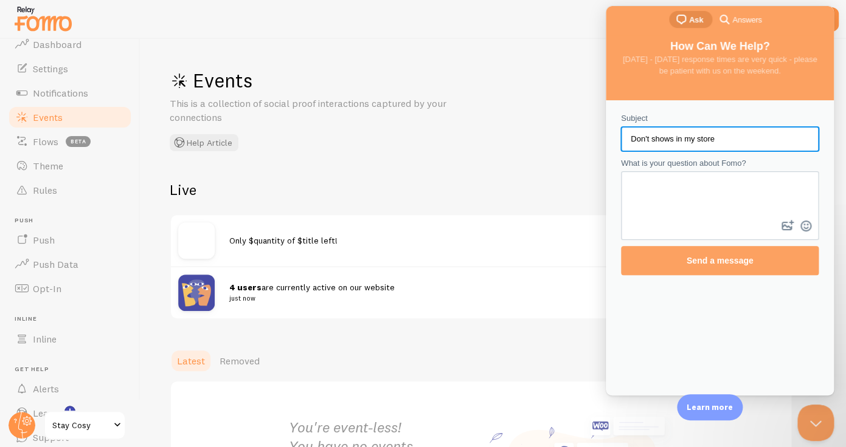
type input "Don't shows in my store"
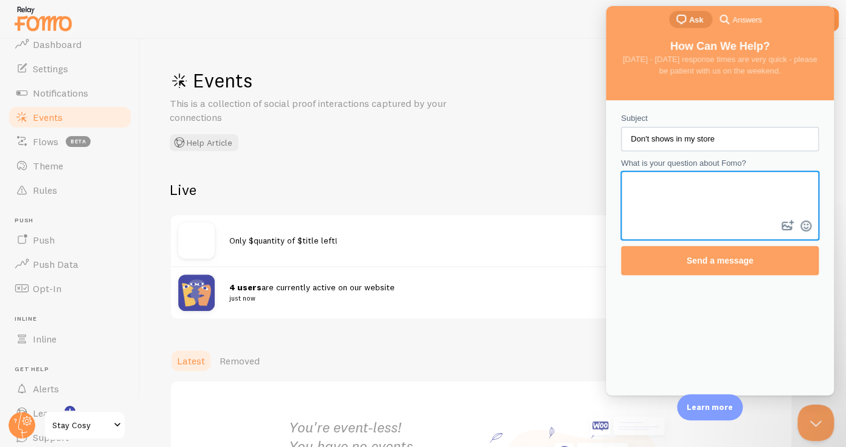
click at [657, 190] on textarea "What is your question about Fomo?" at bounding box center [719, 195] width 195 height 45
type textarea "hey I already make a theme but not showing in my store, I want also to appear v…"
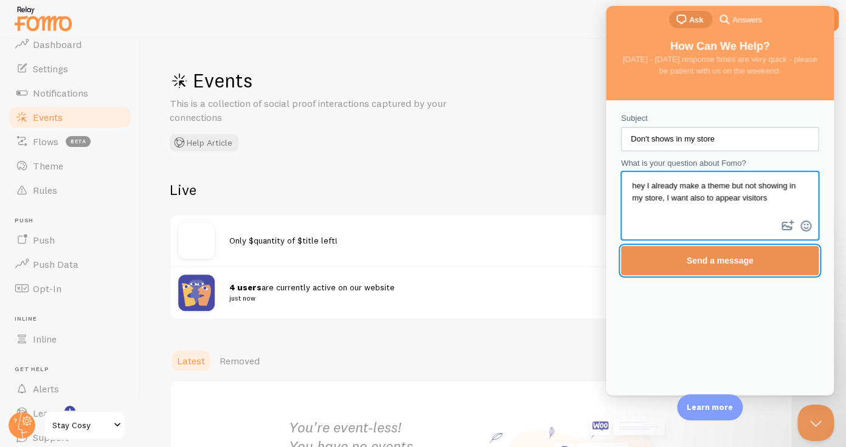
click at [686, 262] on span "Send a message" at bounding box center [719, 261] width 67 height 10
